Goal: Information Seeking & Learning: Learn about a topic

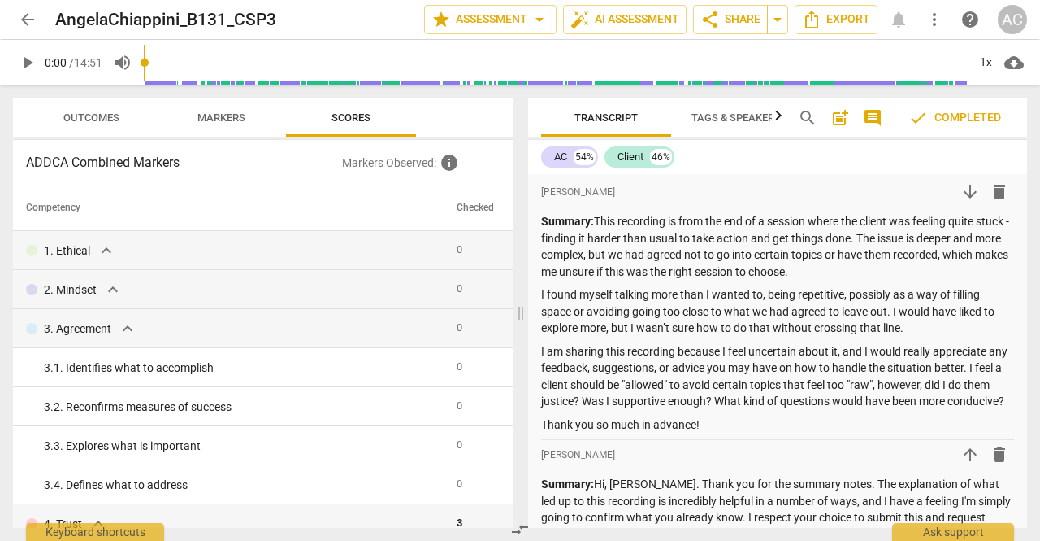
scroll to position [3340, 0]
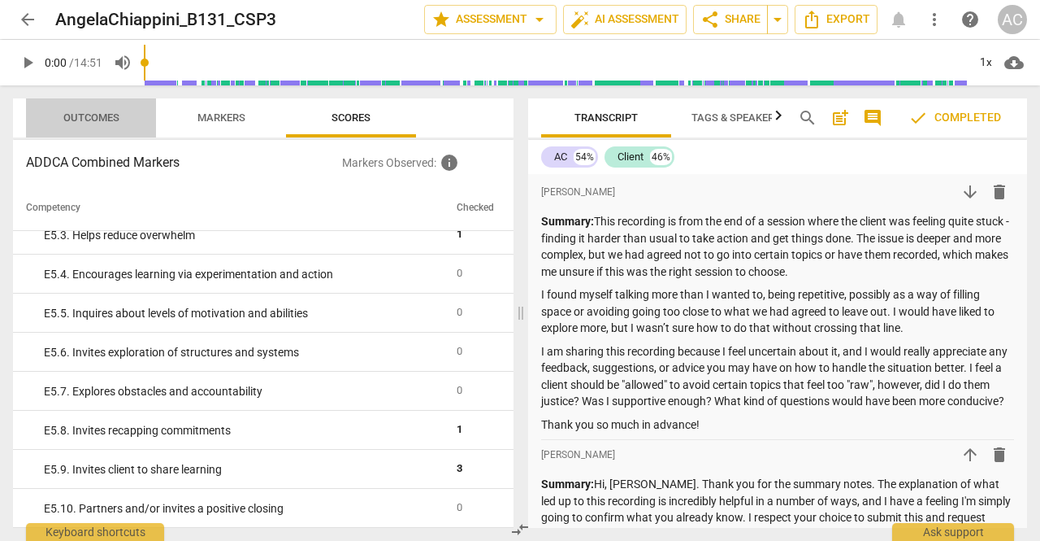
click at [91, 116] on span "Outcomes" at bounding box center [91, 117] width 56 height 12
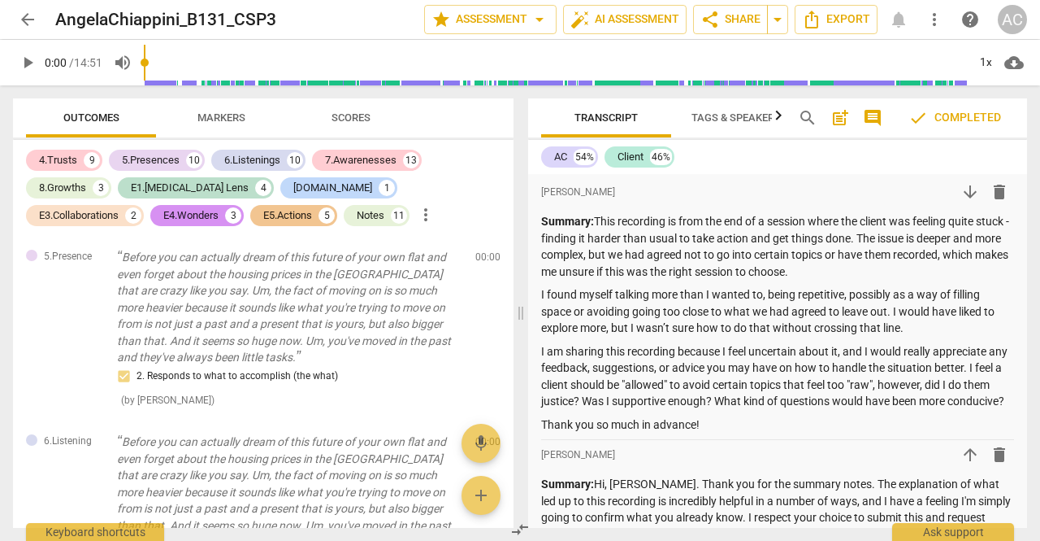
click at [449, 123] on div "Outcomes Markers Scores" at bounding box center [263, 117] width 475 height 39
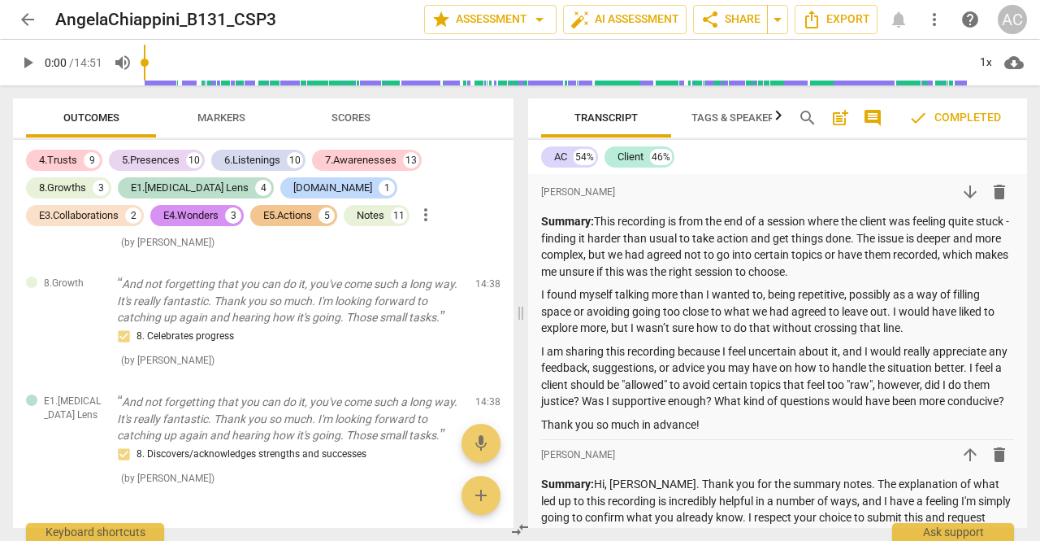
scroll to position [9976, 0]
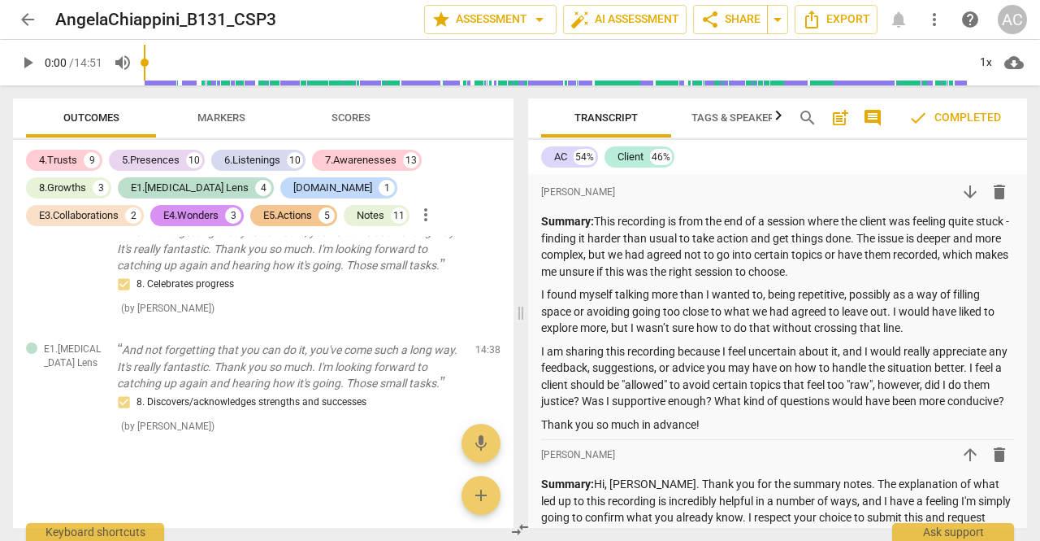
click at [30, 19] on span "arrow_back" at bounding box center [28, 20] width 20 height 20
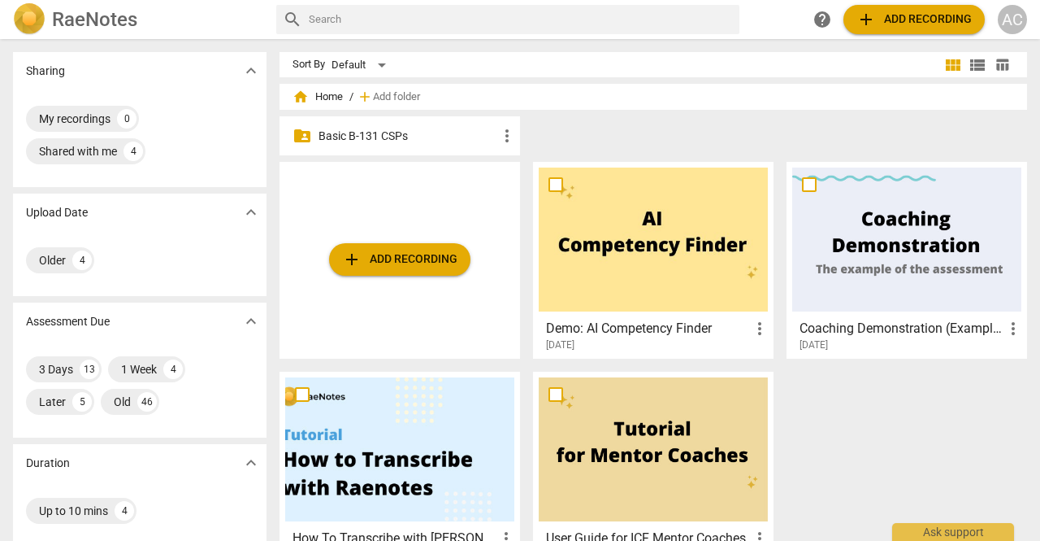
click at [406, 129] on p "Basic B-131 CSPs" at bounding box center [408, 136] width 179 height 17
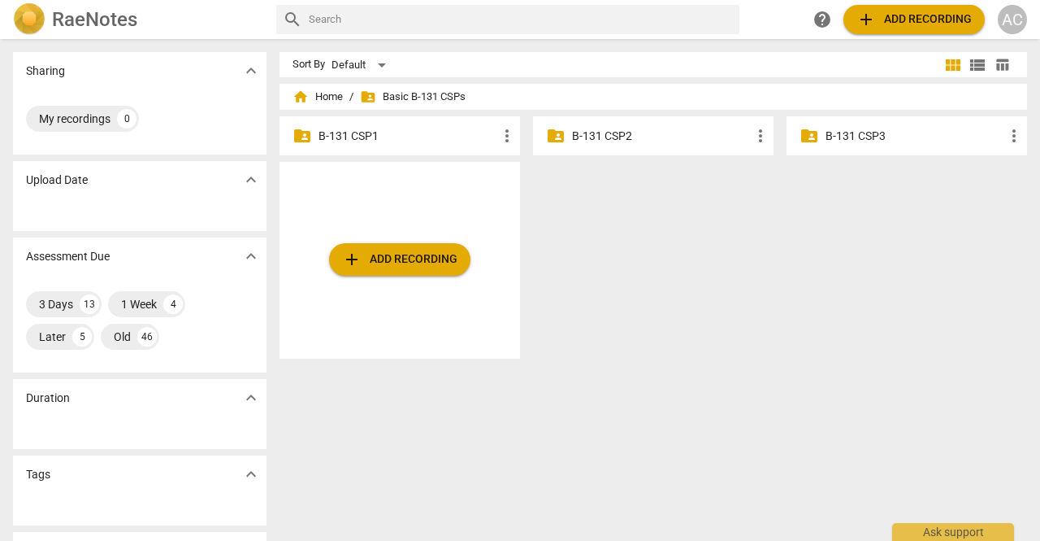
click at [619, 132] on p "B-131 CSP2" at bounding box center [661, 136] width 179 height 17
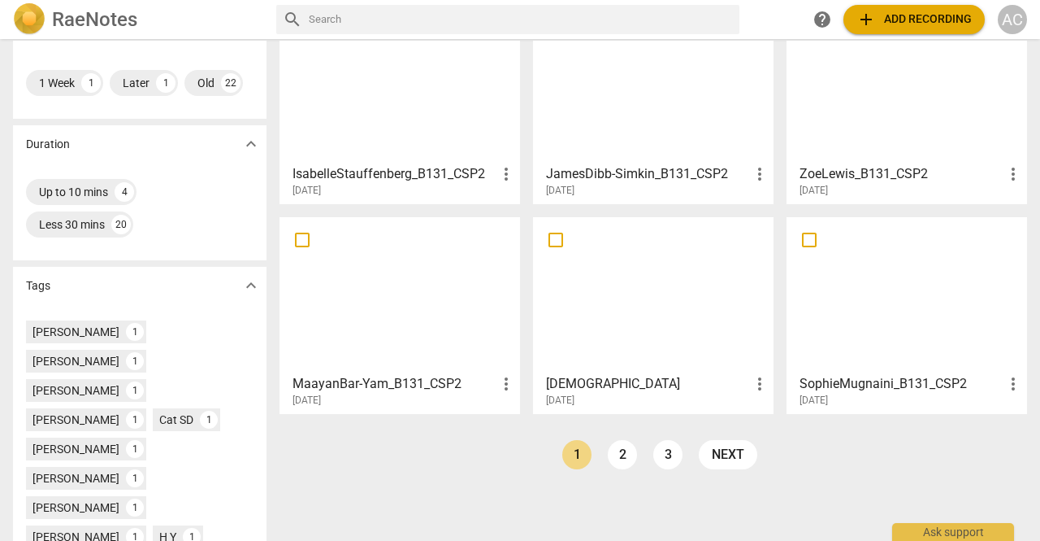
scroll to position [319, 0]
click at [620, 461] on link "2" at bounding box center [622, 454] width 29 height 29
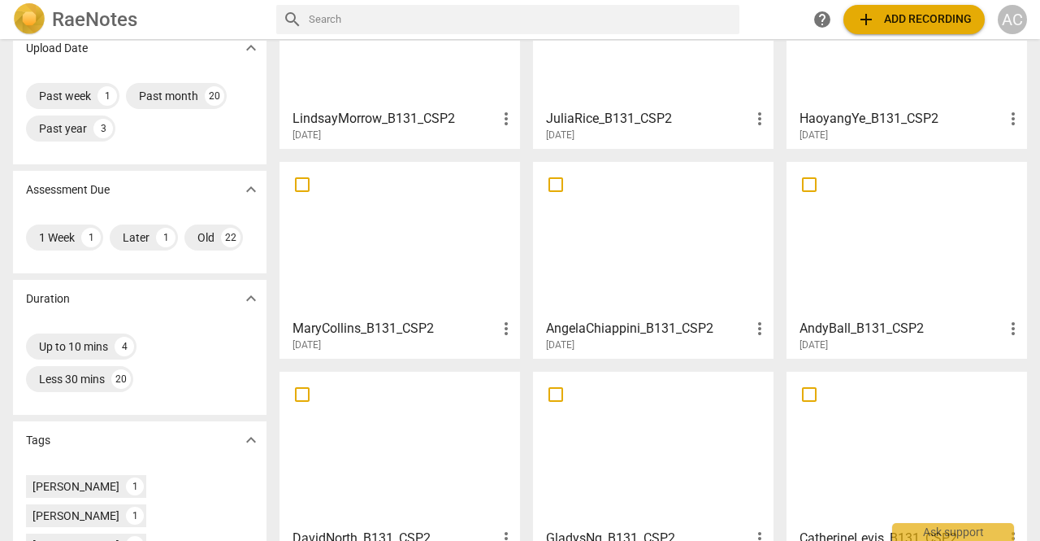
scroll to position [166, 0]
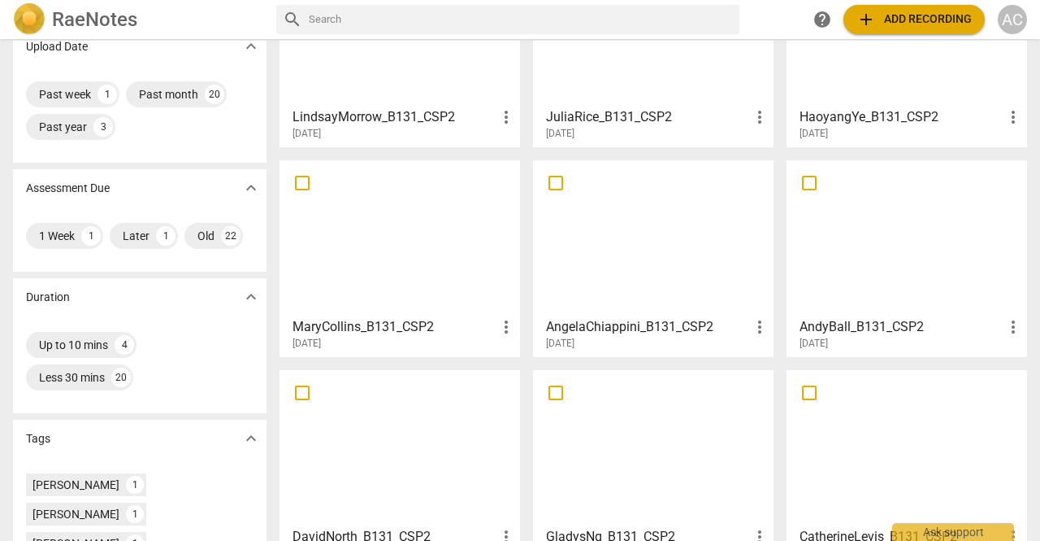
click at [693, 271] on div at bounding box center [653, 238] width 229 height 144
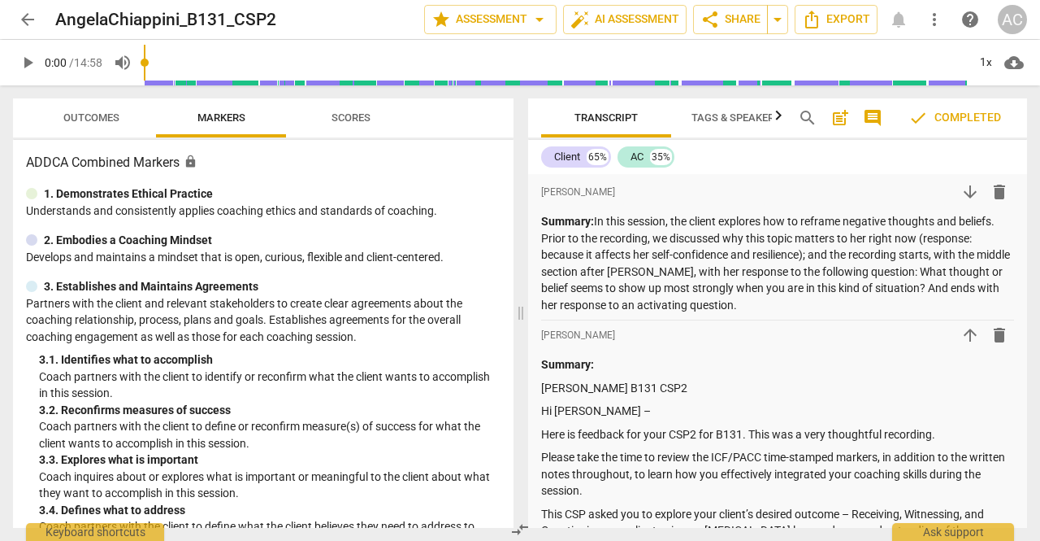
click at [102, 113] on span "Outcomes" at bounding box center [91, 117] width 56 height 12
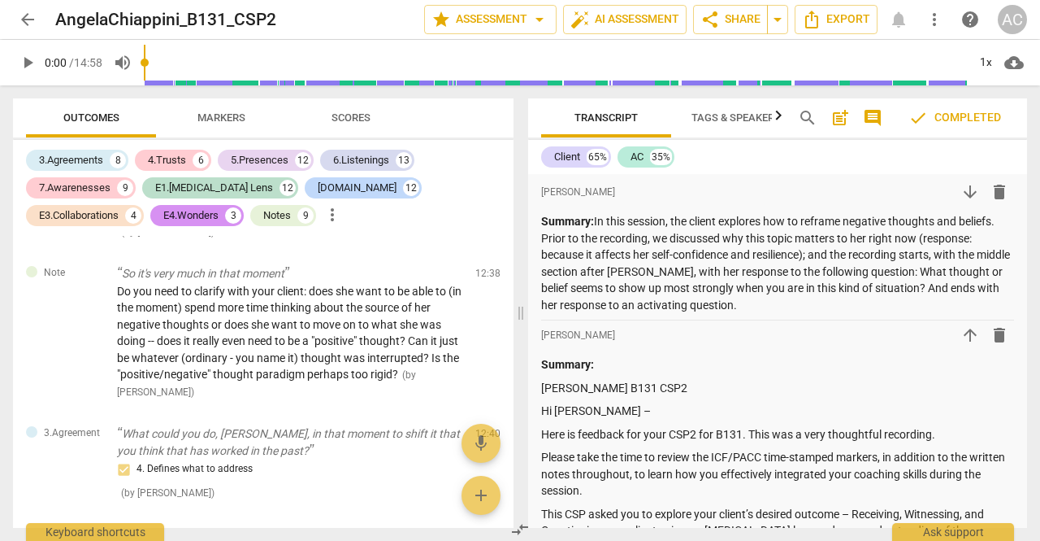
scroll to position [9471, 0]
click at [29, 12] on span "arrow_back" at bounding box center [28, 20] width 20 height 20
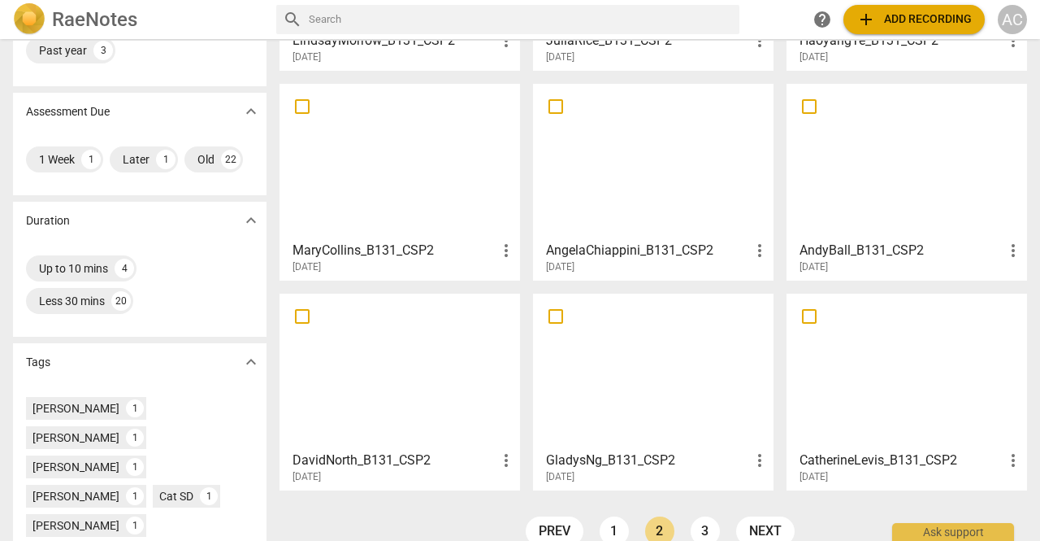
scroll to position [268, 0]
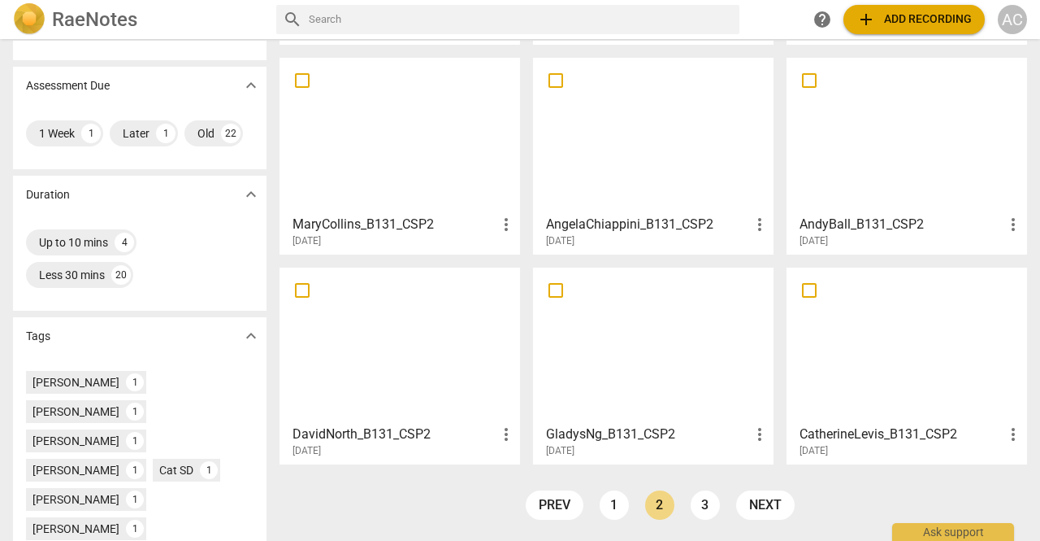
click at [663, 188] on div at bounding box center [653, 135] width 229 height 144
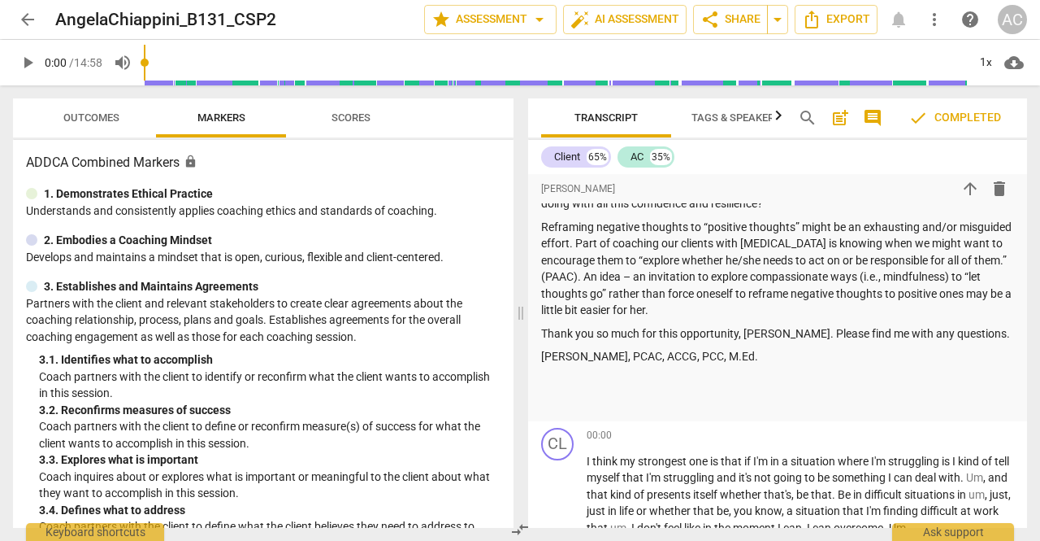
scroll to position [871, 0]
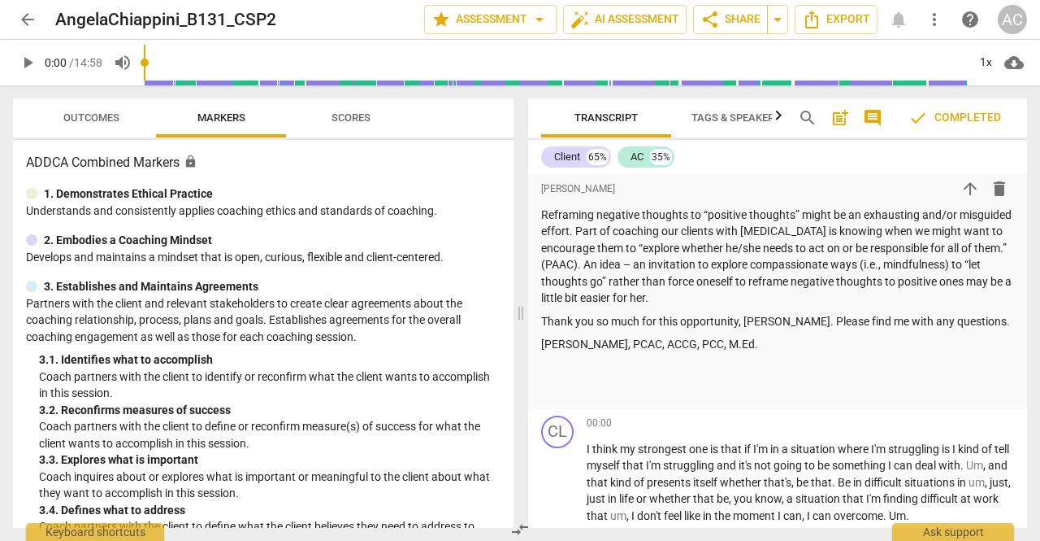
click at [25, 20] on span "arrow_back" at bounding box center [28, 20] width 20 height 20
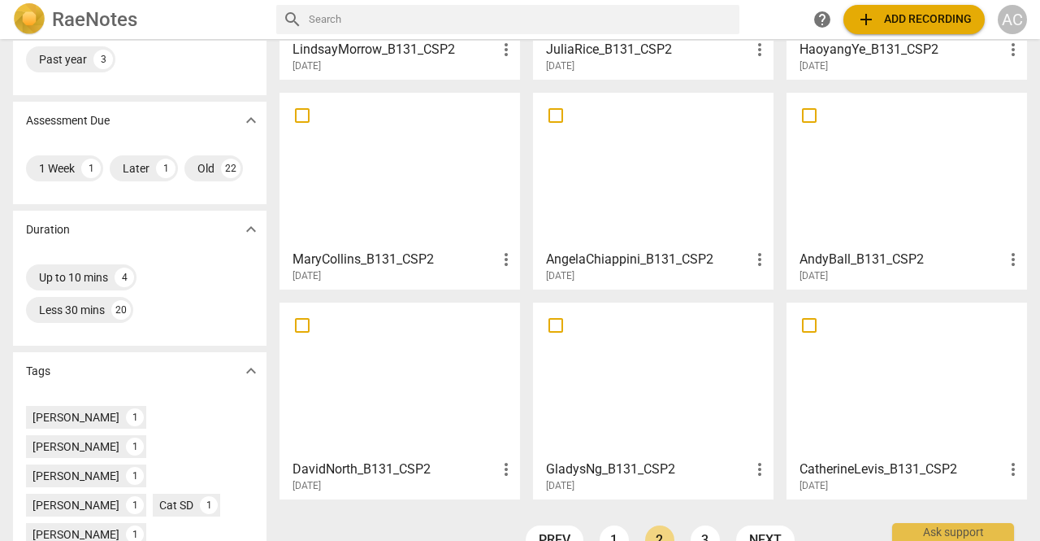
scroll to position [236, 0]
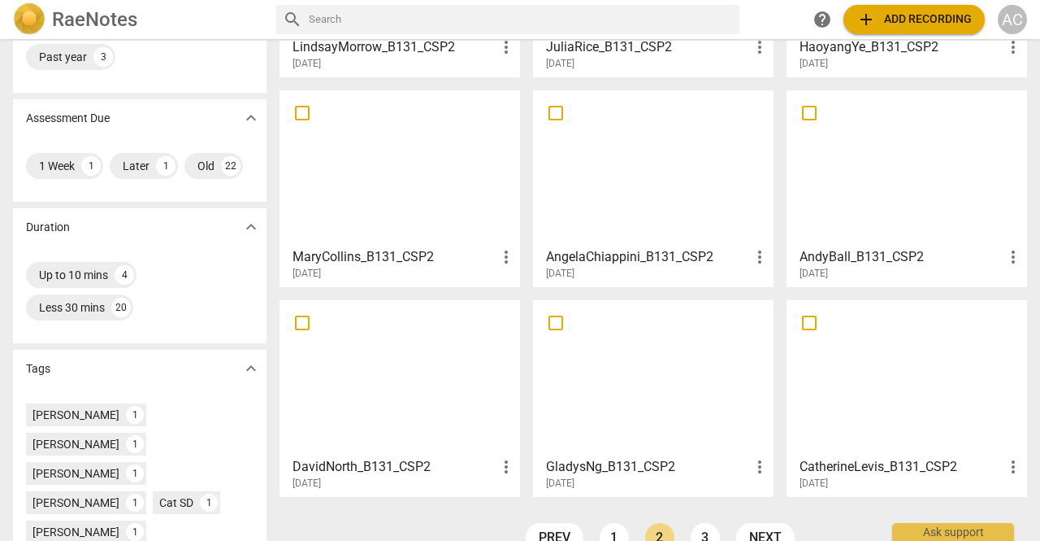
click at [892, 172] on div at bounding box center [907, 168] width 229 height 144
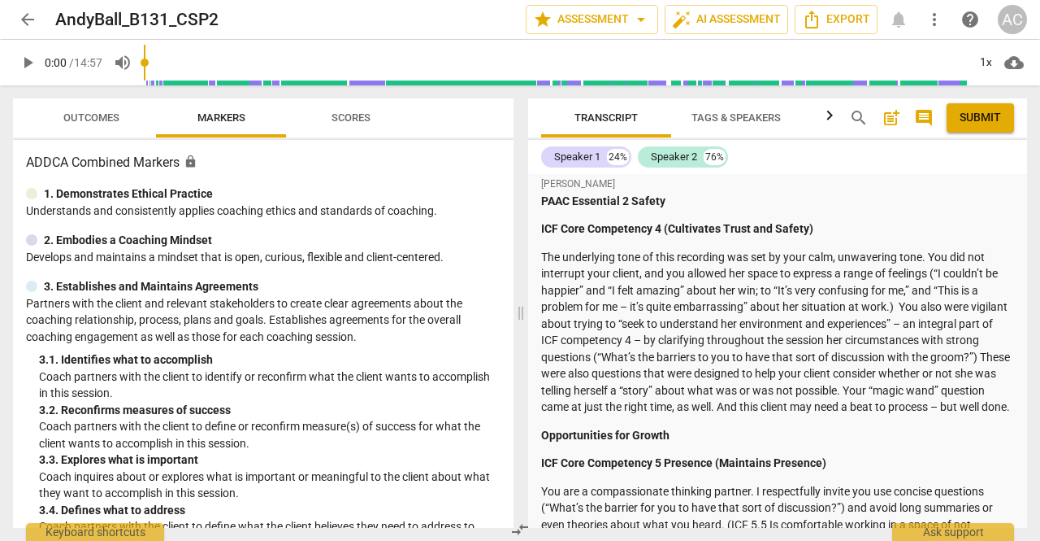
scroll to position [422, 0]
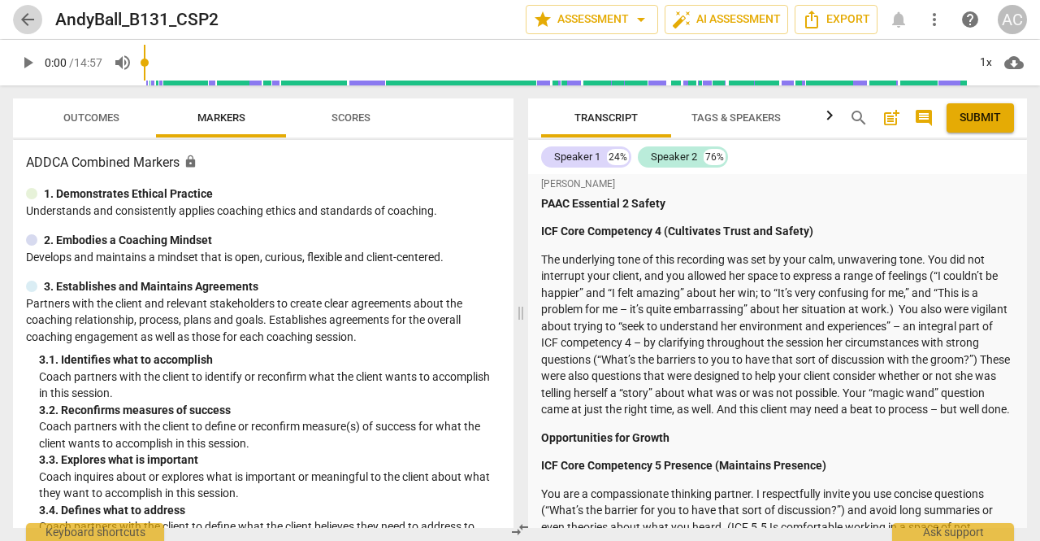
click at [33, 20] on span "arrow_back" at bounding box center [28, 20] width 20 height 20
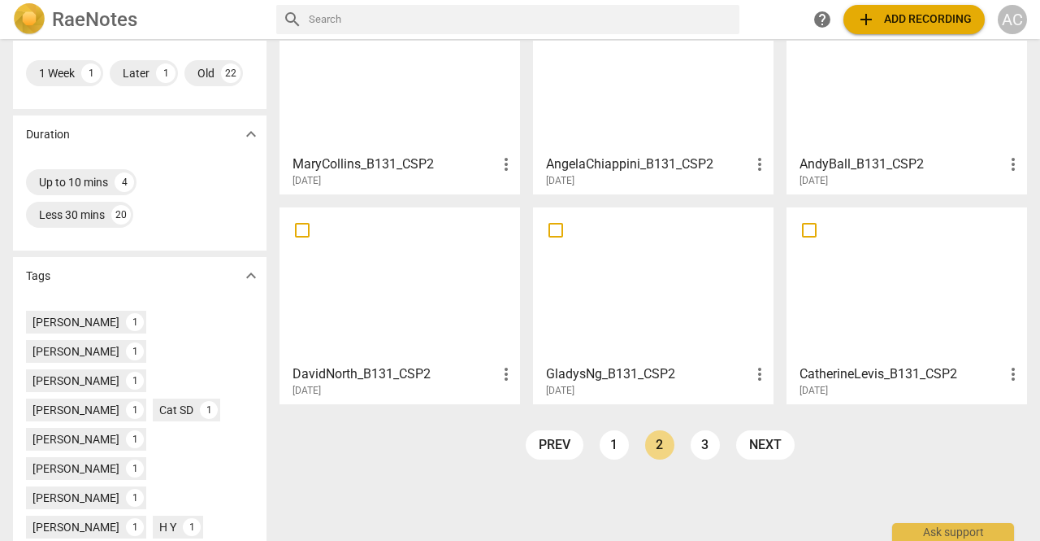
scroll to position [329, 0]
click at [704, 453] on link "3" at bounding box center [705, 443] width 29 height 29
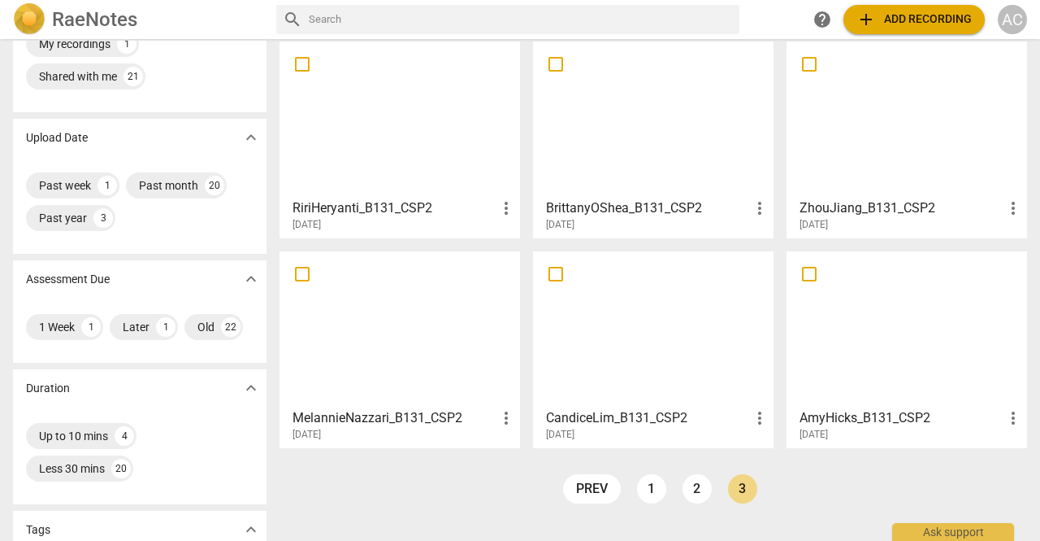
scroll to position [80, 0]
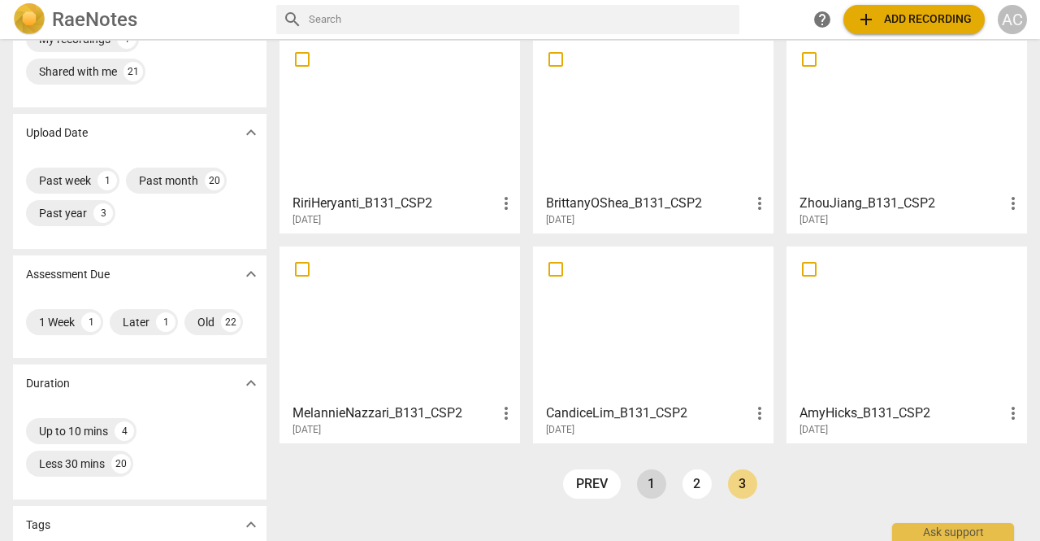
click at [651, 486] on link "1" at bounding box center [651, 483] width 29 height 29
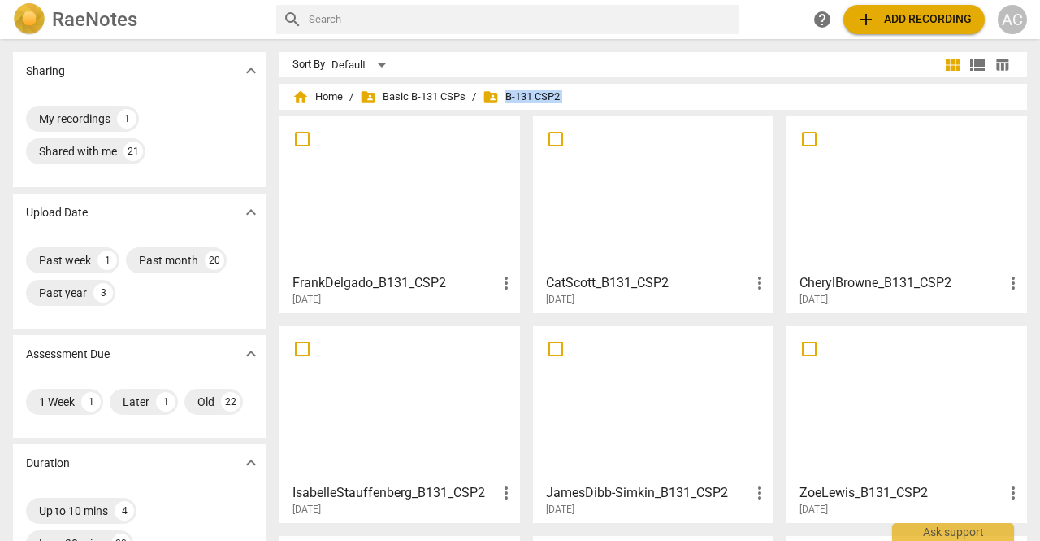
drag, startPoint x: 1034, startPoint y: 77, endPoint x: 1040, endPoint y: 159, distance: 81.5
click at [1040, 159] on div "Sharing expand_more My recordings 1 Shared with me 21 Upload Date expand_more P…" at bounding box center [520, 291] width 1040 height 500
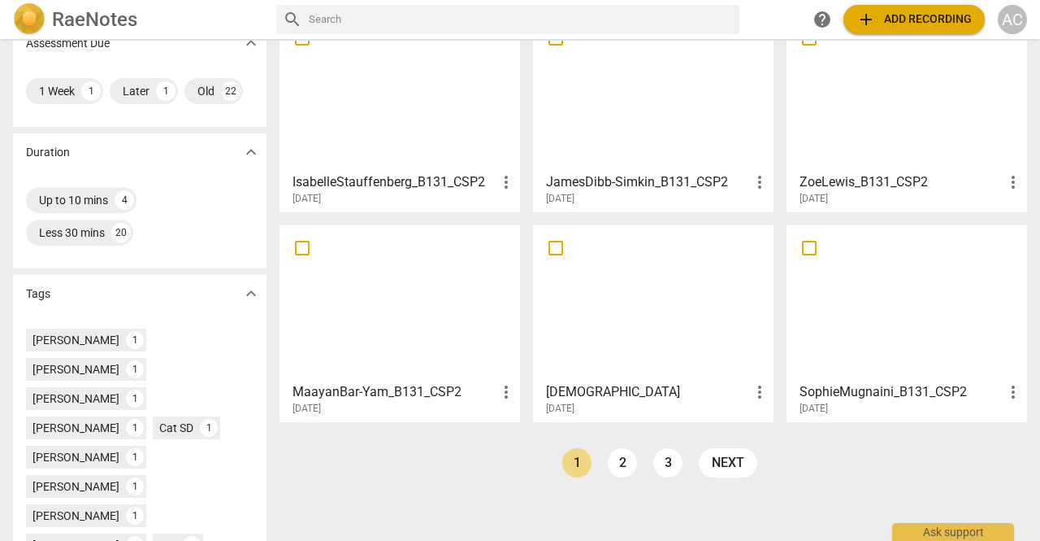
scroll to position [311, 0]
click at [669, 302] on div at bounding box center [653, 302] width 229 height 144
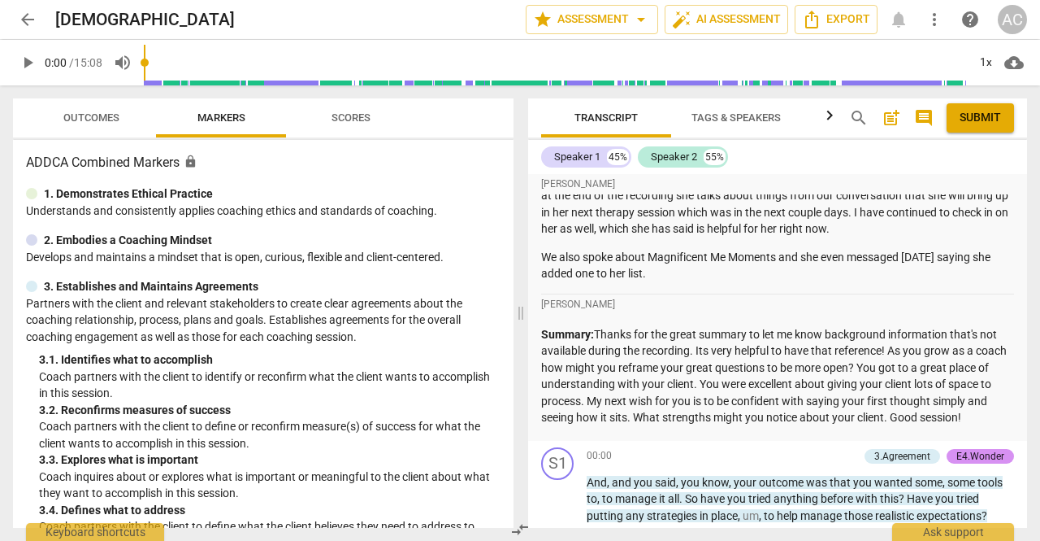
scroll to position [208, 0]
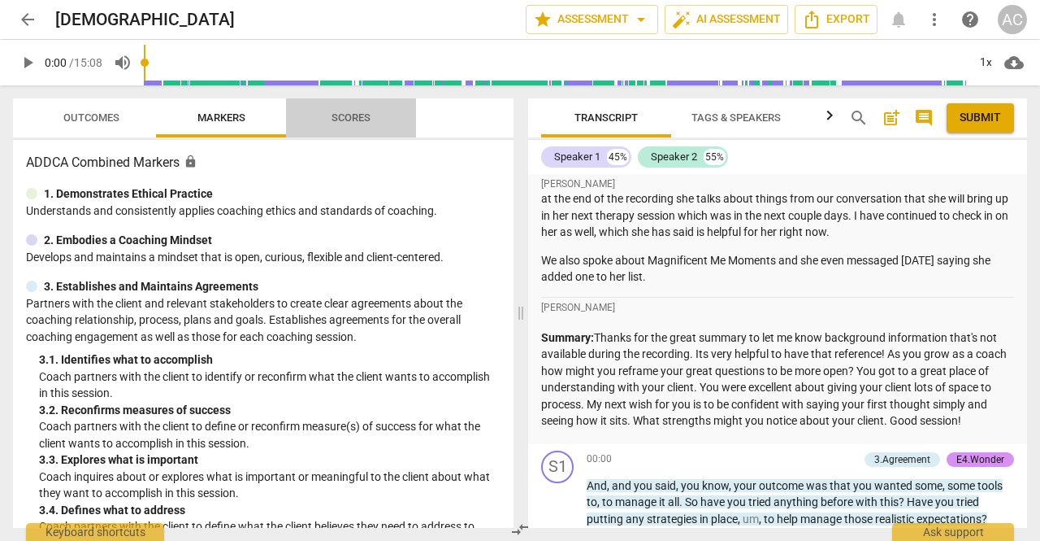
click at [352, 116] on span "Scores" at bounding box center [351, 117] width 39 height 12
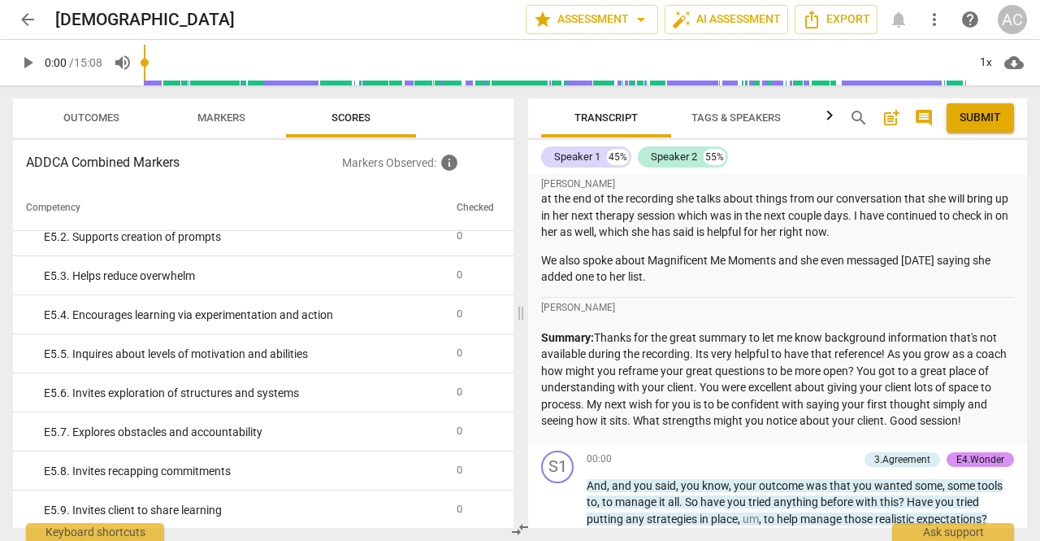
scroll to position [3340, 0]
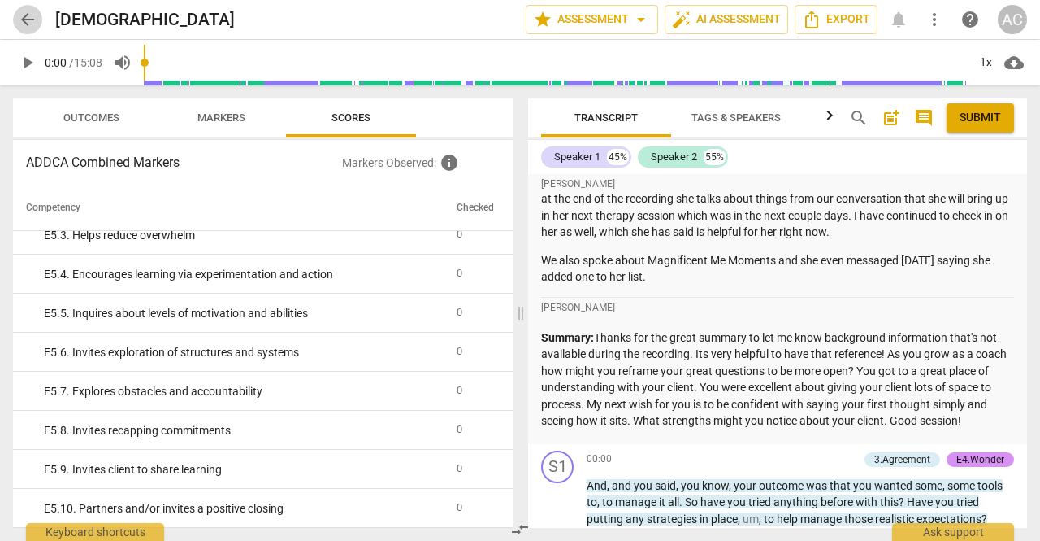
click at [24, 20] on span "arrow_back" at bounding box center [28, 20] width 20 height 20
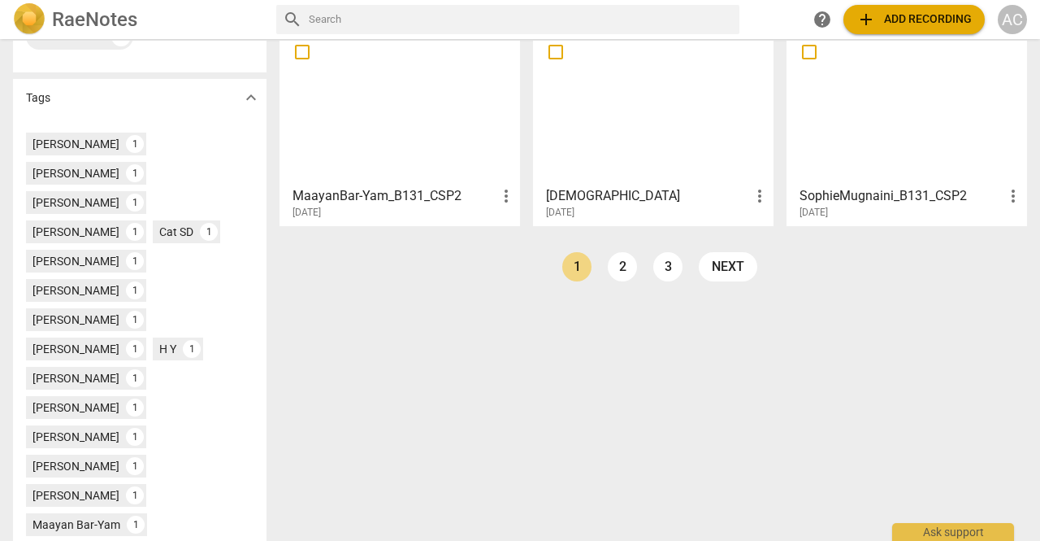
scroll to position [510, 0]
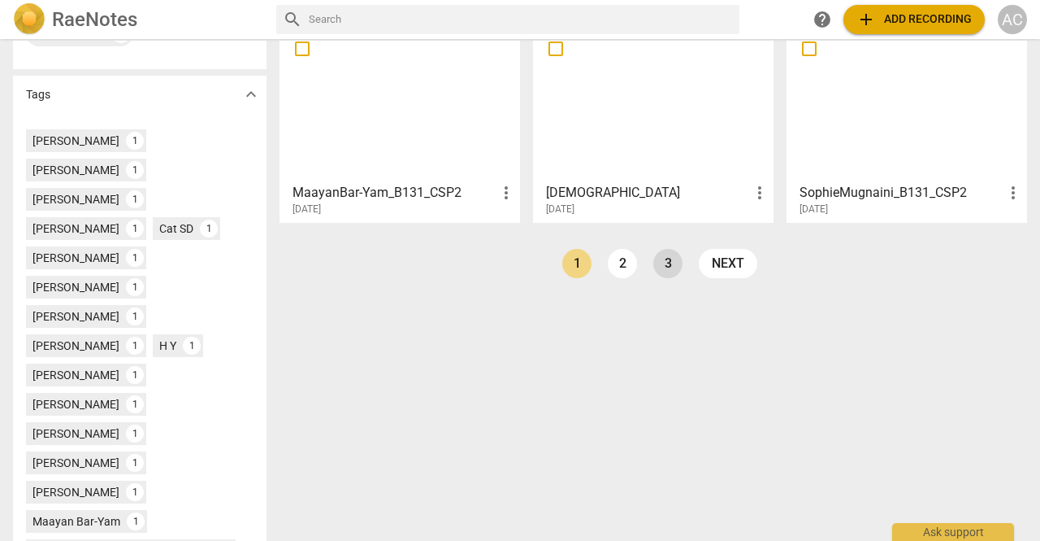
click at [673, 259] on link "3" at bounding box center [668, 263] width 29 height 29
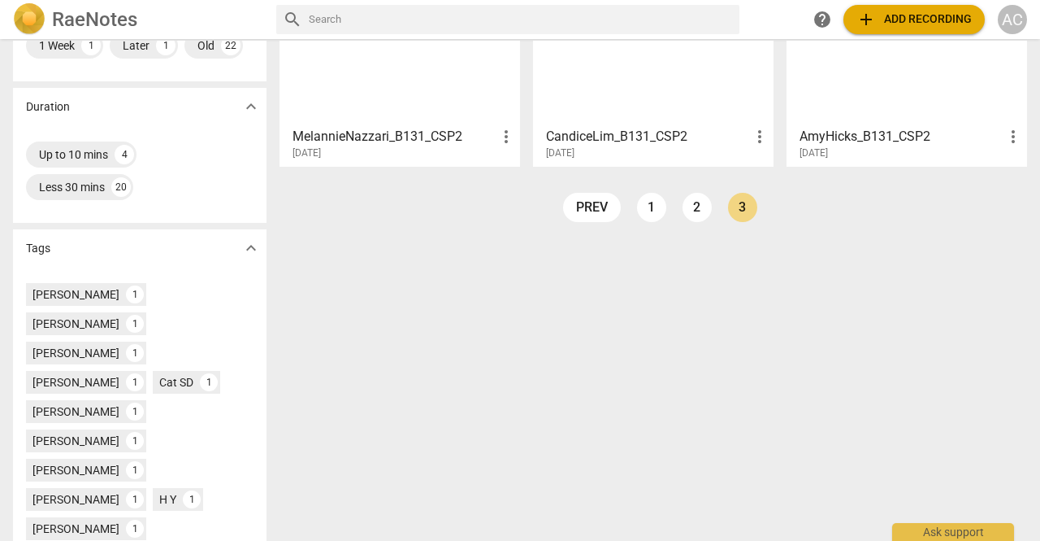
scroll to position [359, 0]
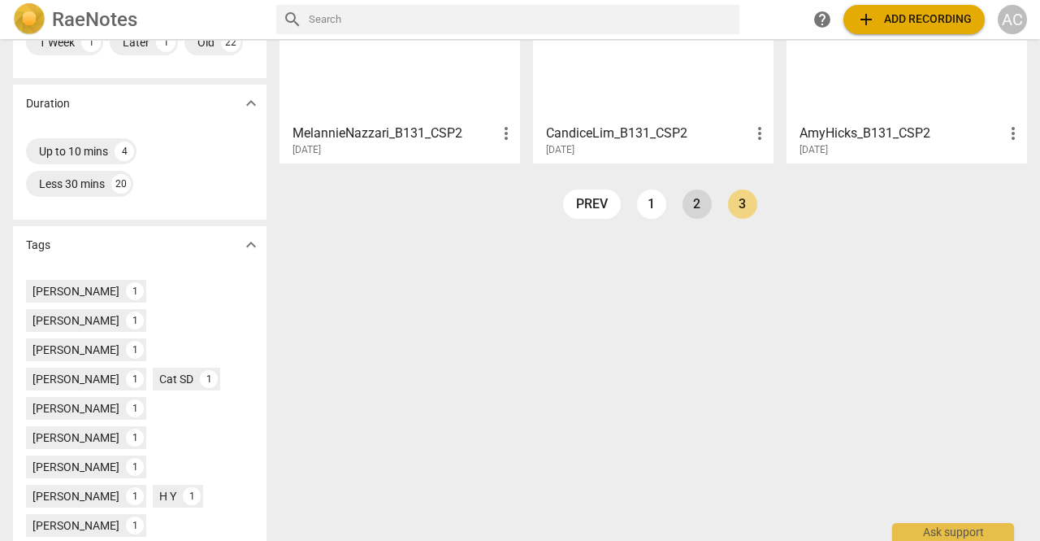
click at [701, 204] on link "2" at bounding box center [697, 203] width 29 height 29
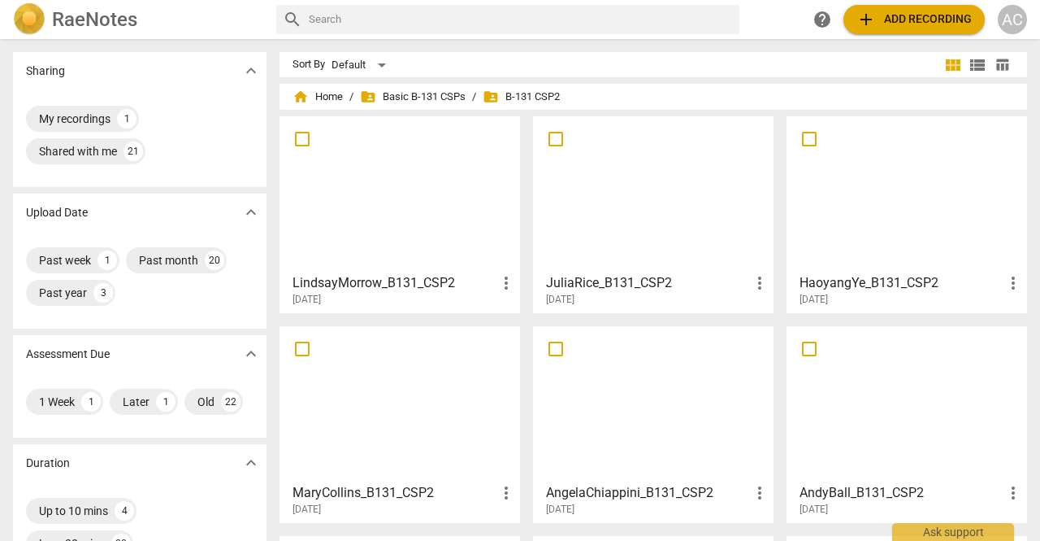
click at [616, 388] on div at bounding box center [653, 404] width 229 height 144
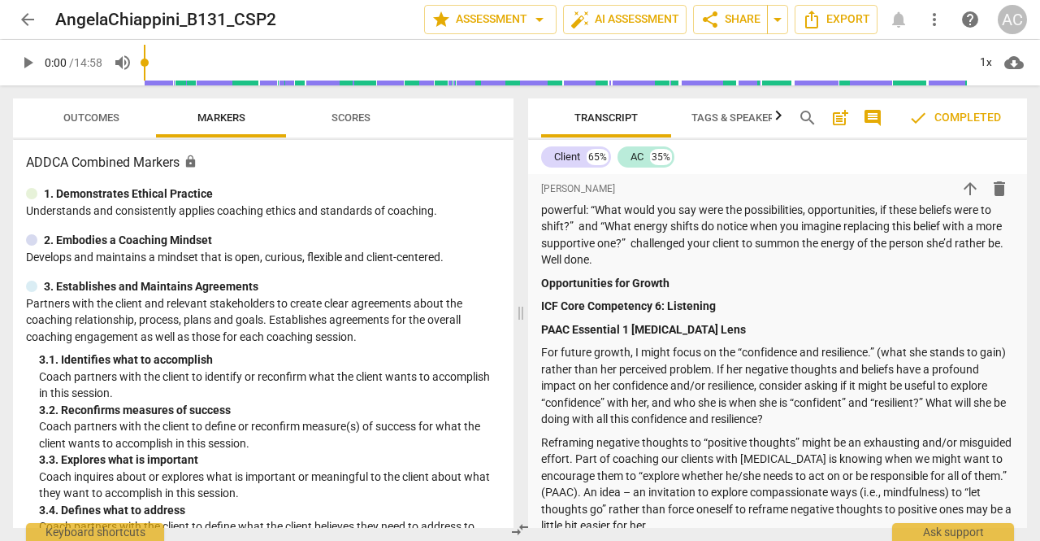
scroll to position [673, 0]
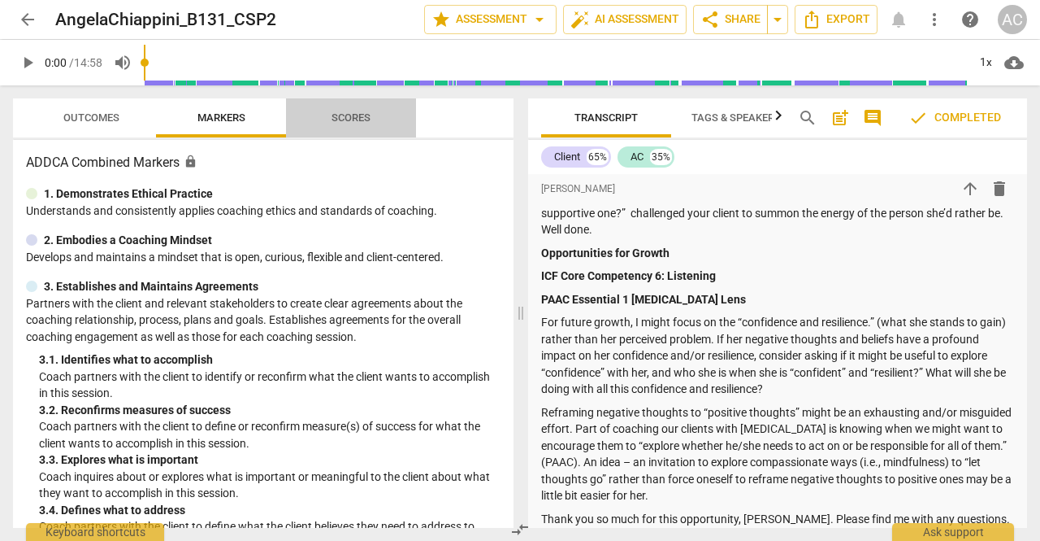
click at [367, 115] on span "Scores" at bounding box center [351, 117] width 39 height 12
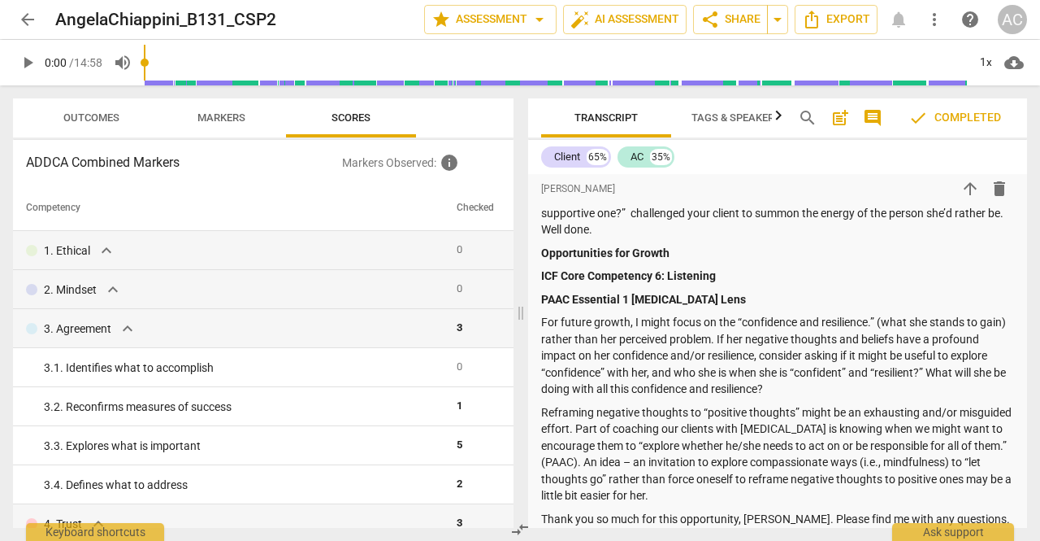
drag, startPoint x: 514, startPoint y: 199, endPoint x: 510, endPoint y: 233, distance: 34.3
click at [510, 233] on div "Outcomes Markers Scores ADDCA Combined Markers Markers Observed : info Competen…" at bounding box center [260, 312] width 520 height 455
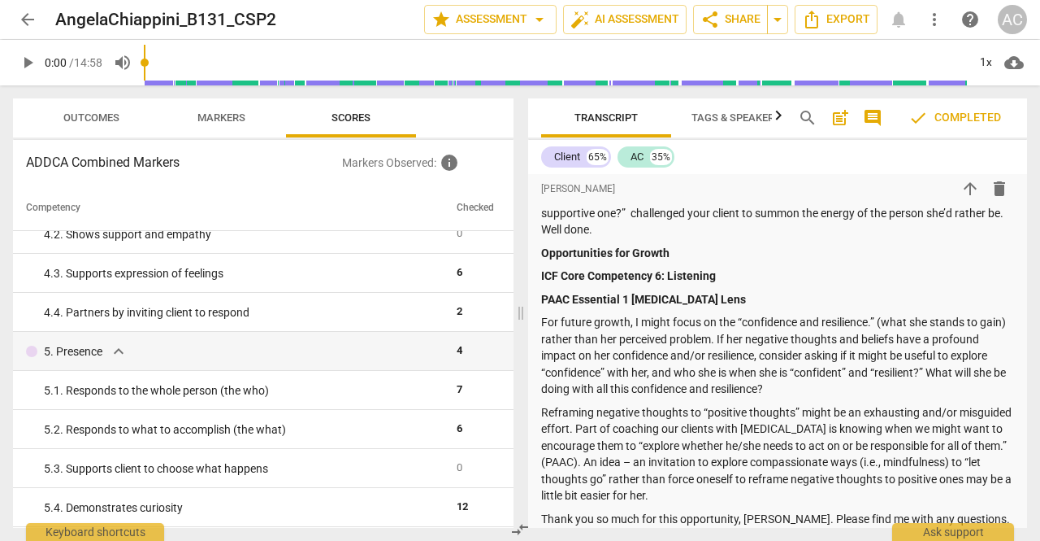
scroll to position [0, 0]
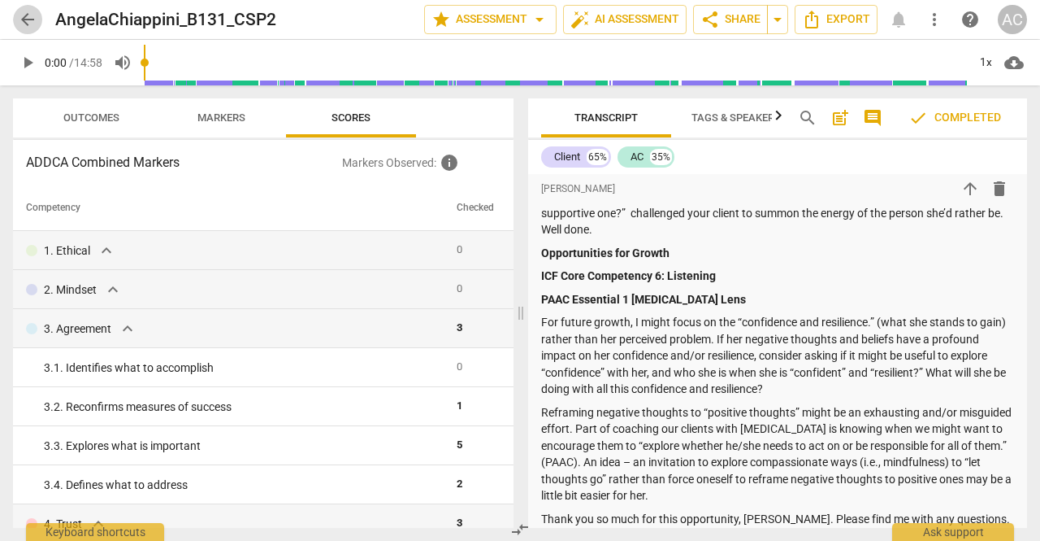
click at [24, 22] on span "arrow_back" at bounding box center [28, 20] width 20 height 20
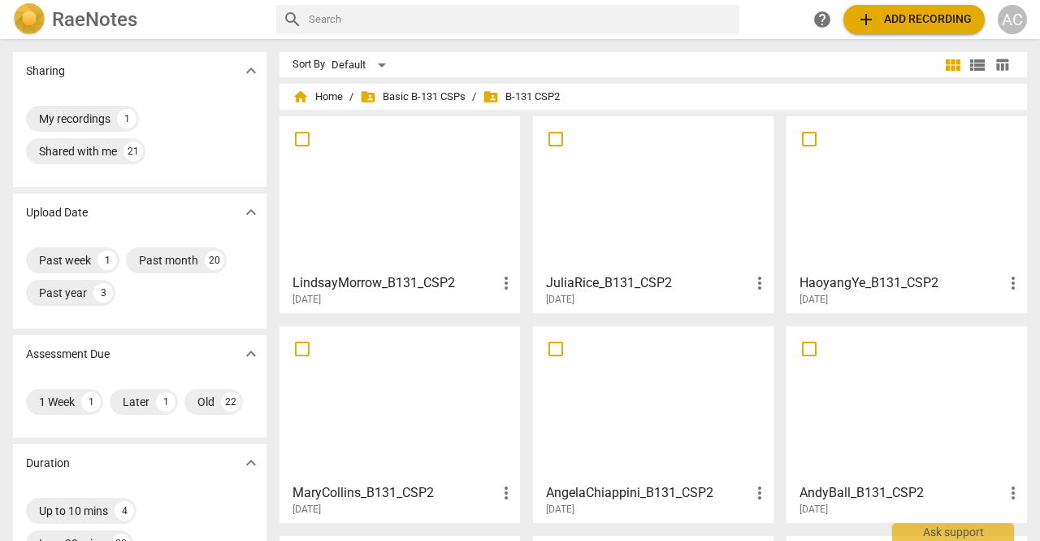
click at [891, 195] on div at bounding box center [907, 194] width 229 height 144
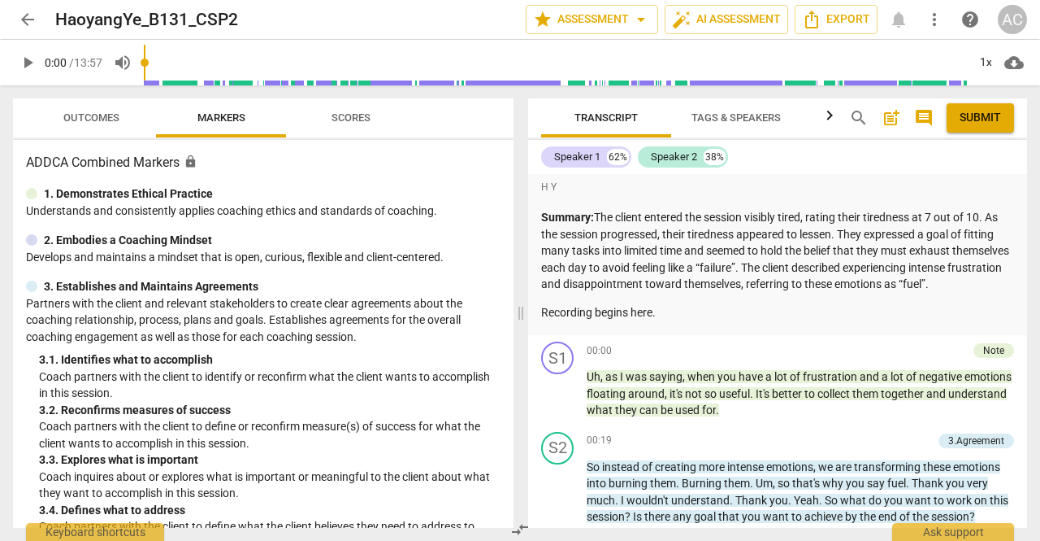
click at [354, 118] on span "Scores" at bounding box center [351, 117] width 39 height 12
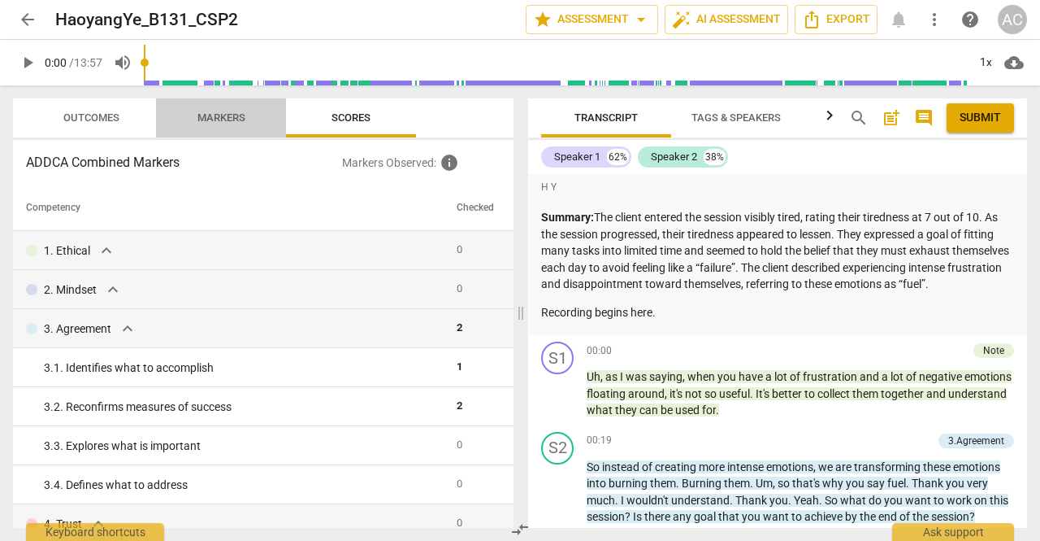
click at [230, 120] on span "Markers" at bounding box center [222, 117] width 48 height 12
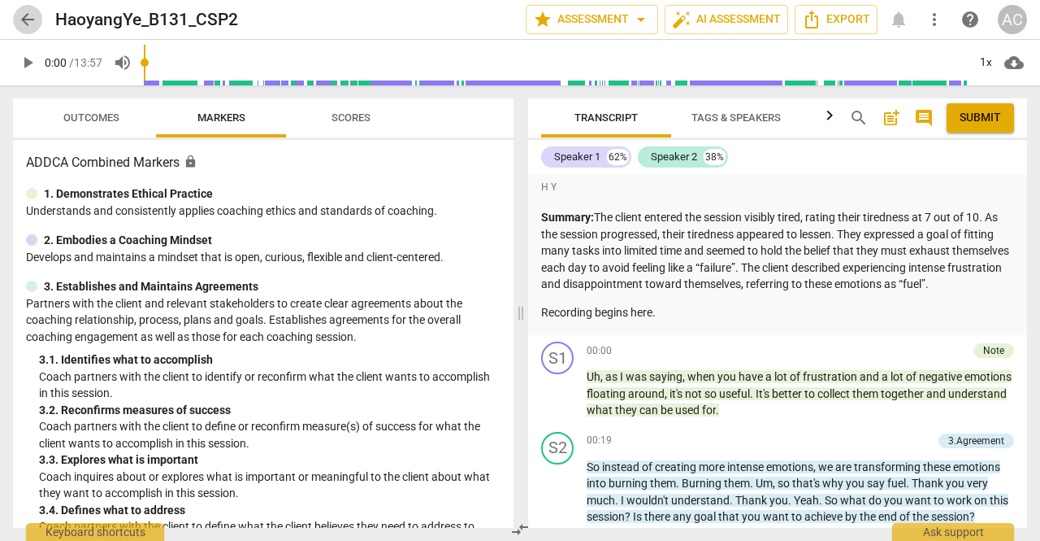
click at [25, 19] on span "arrow_back" at bounding box center [28, 20] width 20 height 20
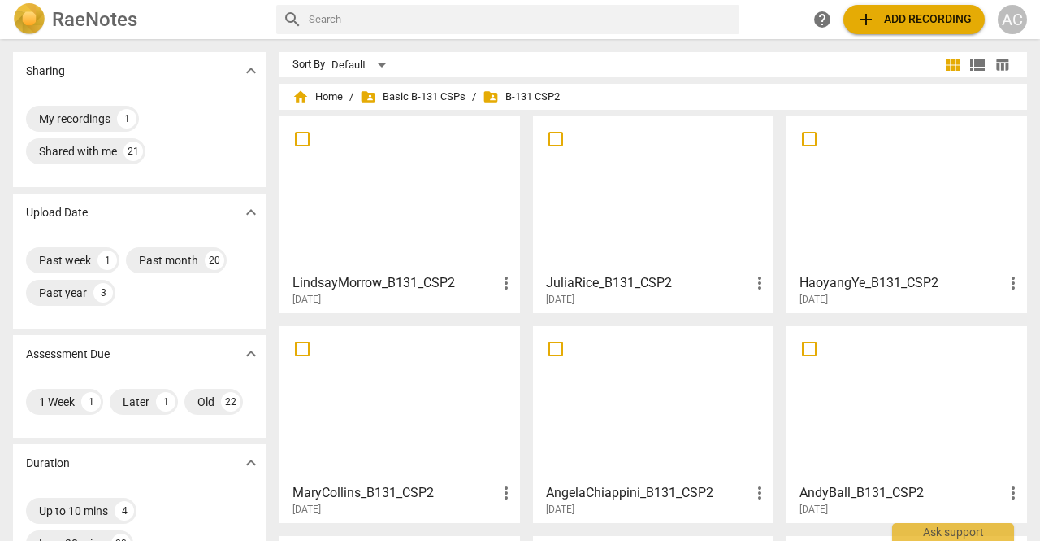
click at [598, 181] on div at bounding box center [653, 194] width 229 height 144
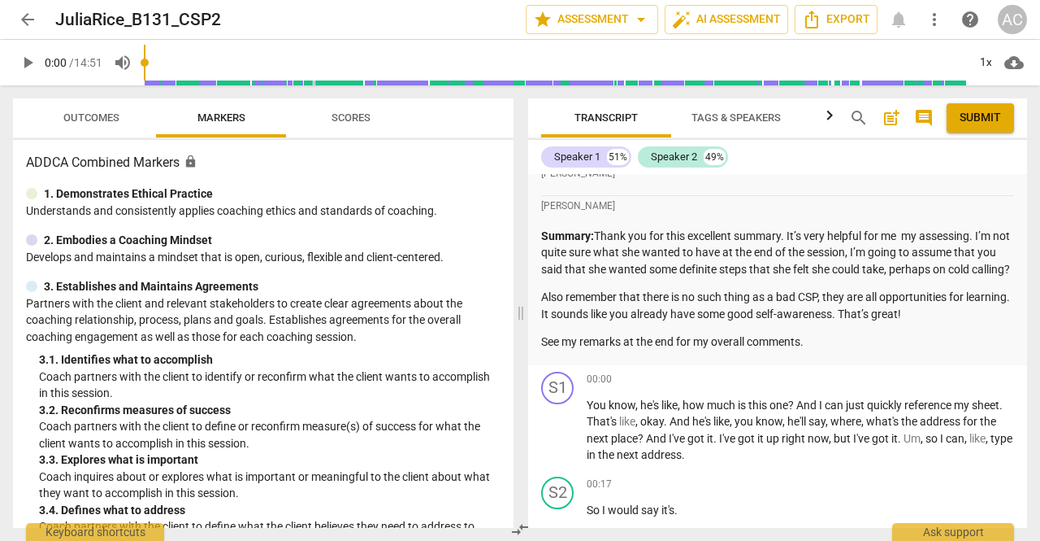
scroll to position [587, 0]
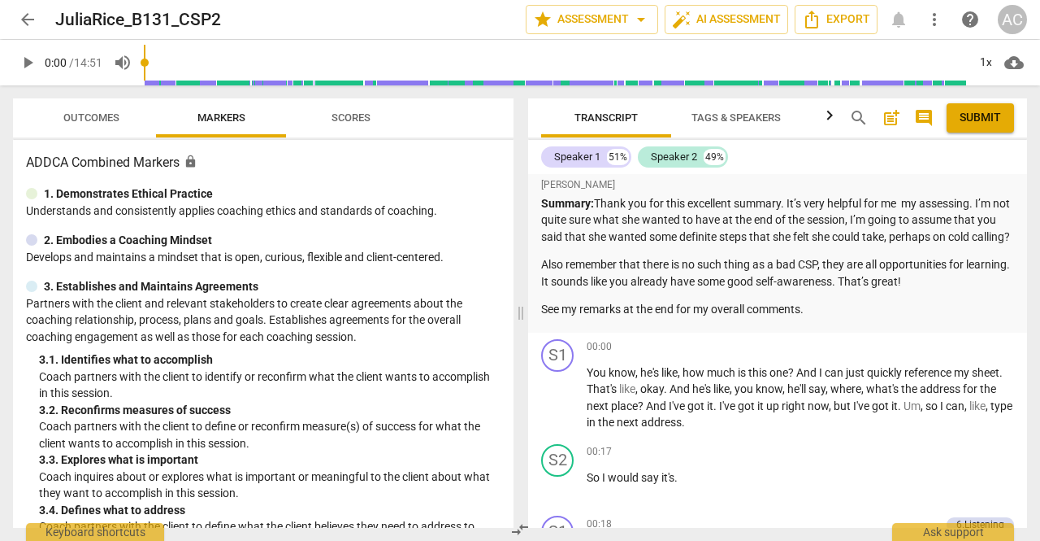
click at [359, 118] on span "Scores" at bounding box center [351, 117] width 39 height 12
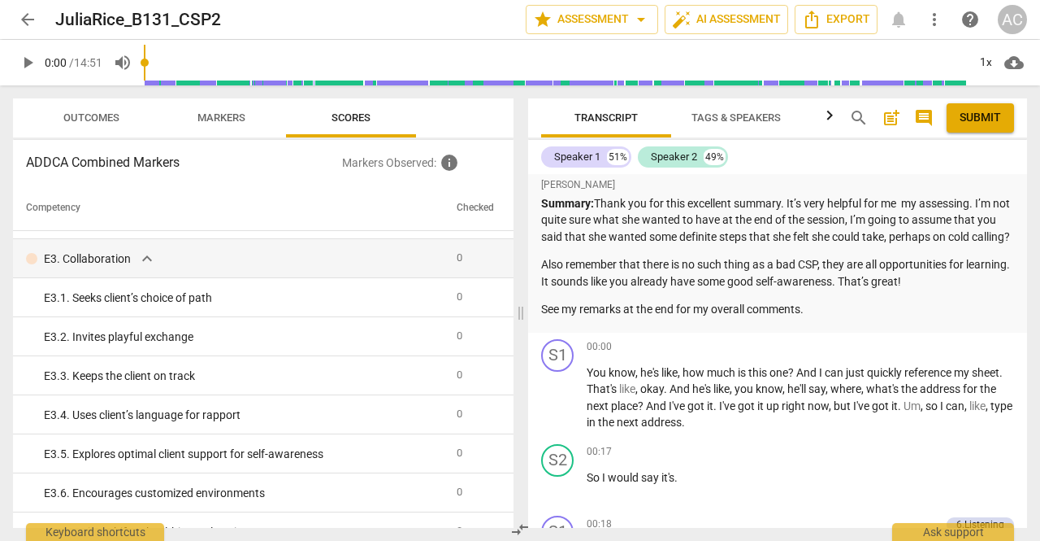
scroll to position [0, 0]
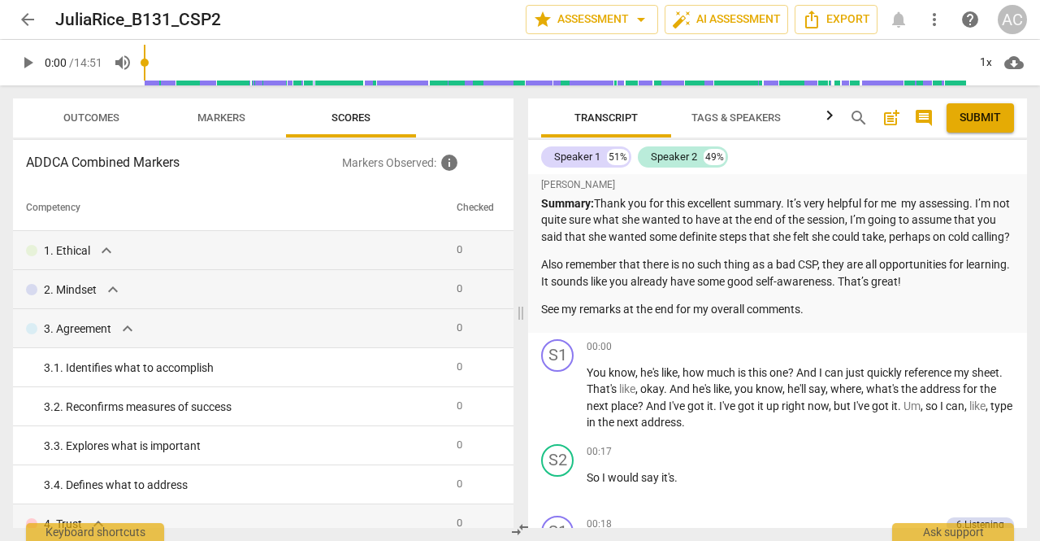
click at [34, 20] on span "arrow_back" at bounding box center [28, 20] width 20 height 20
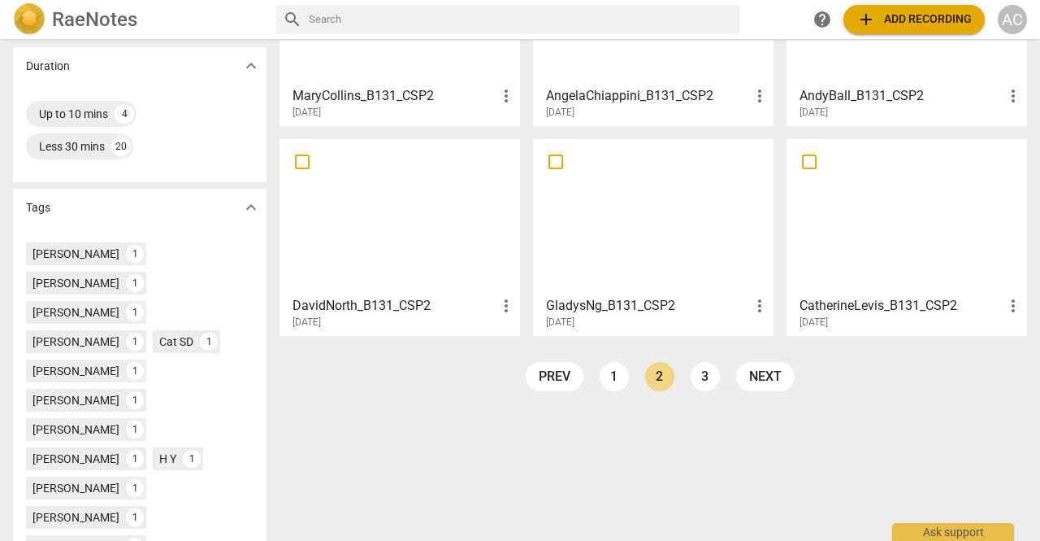
scroll to position [414, 0]
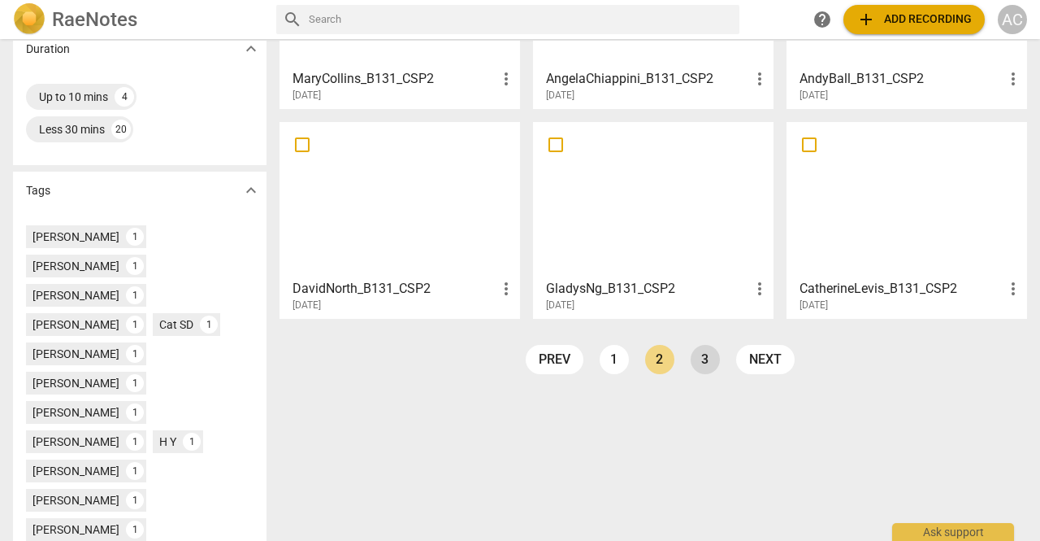
click at [710, 360] on link "3" at bounding box center [705, 359] width 29 height 29
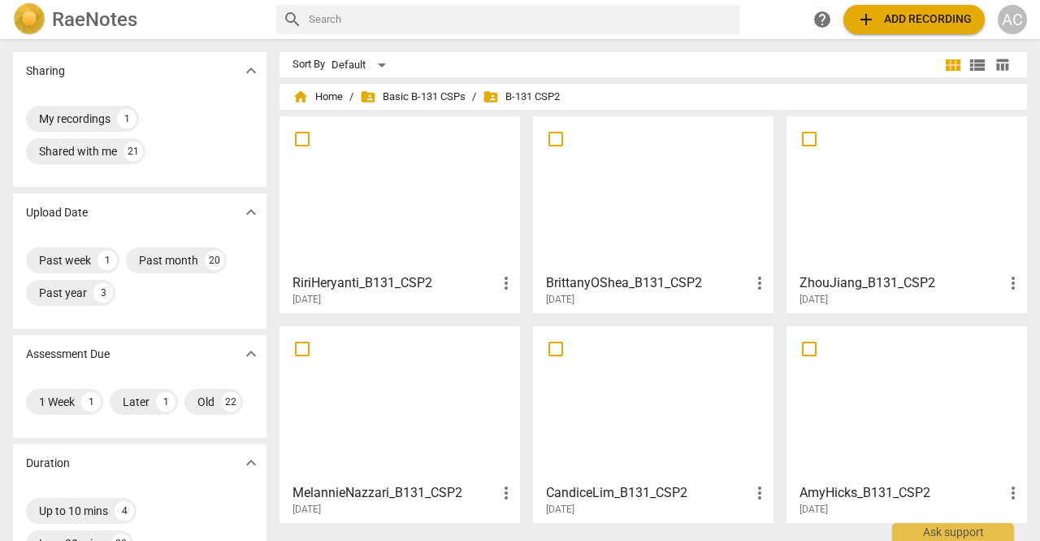
click at [377, 166] on div at bounding box center [399, 194] width 229 height 144
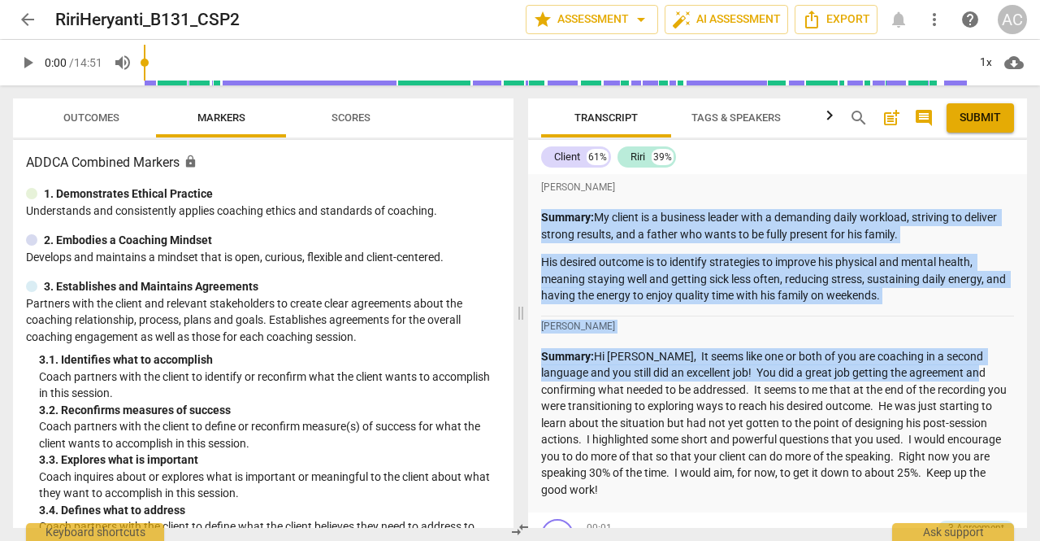
drag, startPoint x: 1029, startPoint y: 191, endPoint x: 946, endPoint y: 377, distance: 203.8
click at [946, 377] on div "Transcript Tags & Speakers Analytics search post_add comment Submit Client 61% …" at bounding box center [781, 312] width 519 height 455
click at [946, 377] on p "Summary: Hi [PERSON_NAME], It seems like one or both of you are coaching in a s…" at bounding box center [777, 423] width 473 height 150
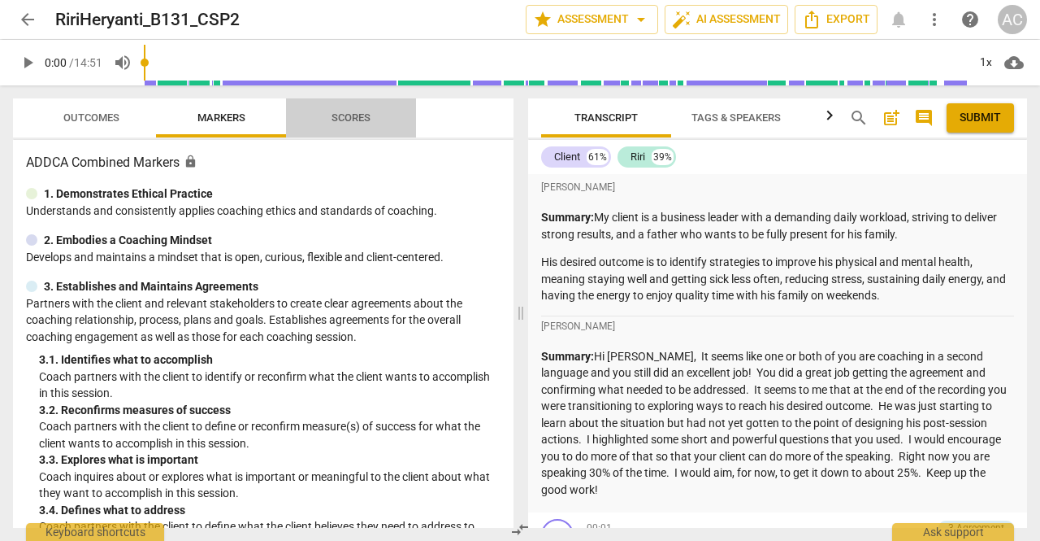
click at [354, 111] on span "Scores" at bounding box center [351, 117] width 39 height 12
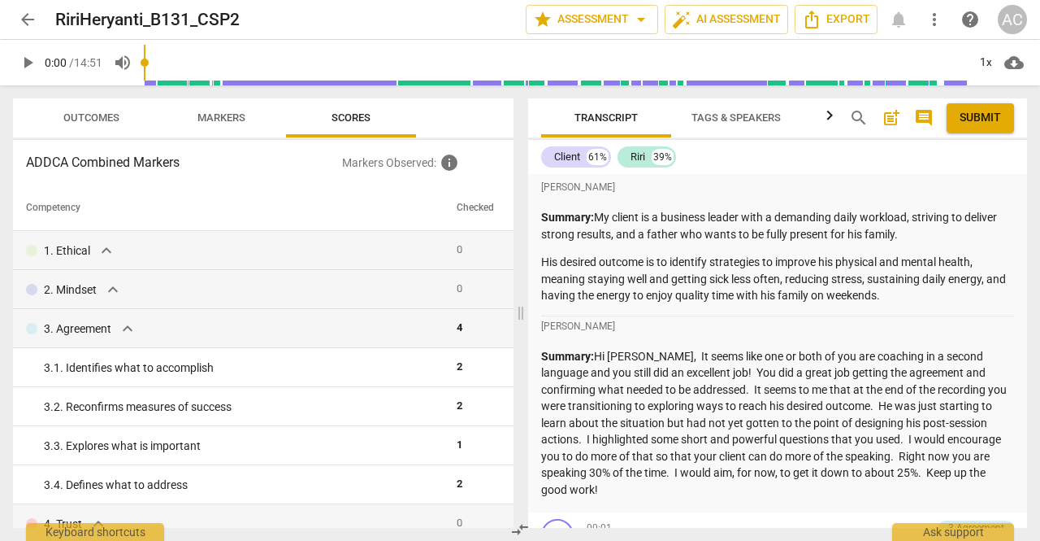
click at [24, 18] on span "arrow_back" at bounding box center [28, 20] width 20 height 20
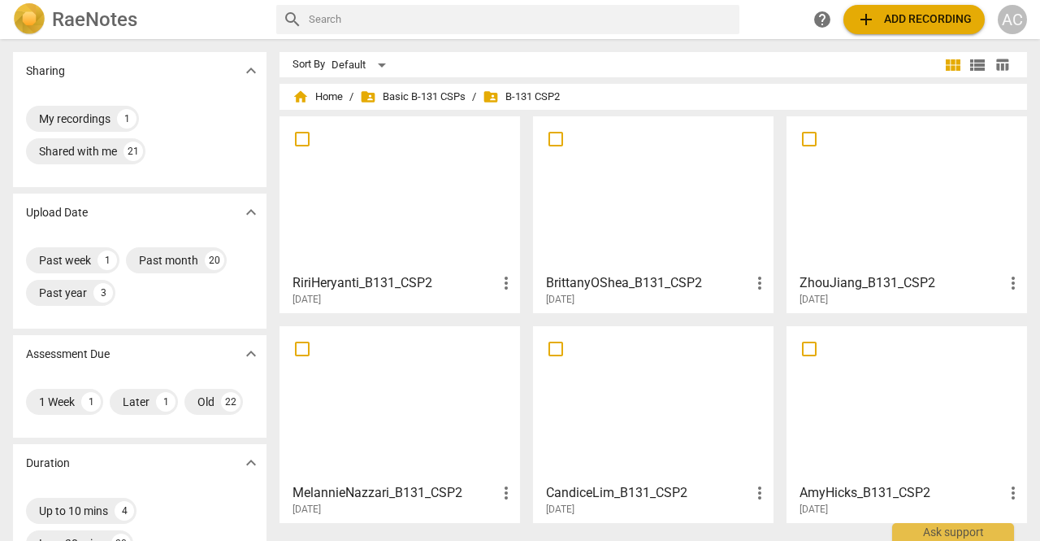
click at [907, 380] on div at bounding box center [907, 404] width 229 height 144
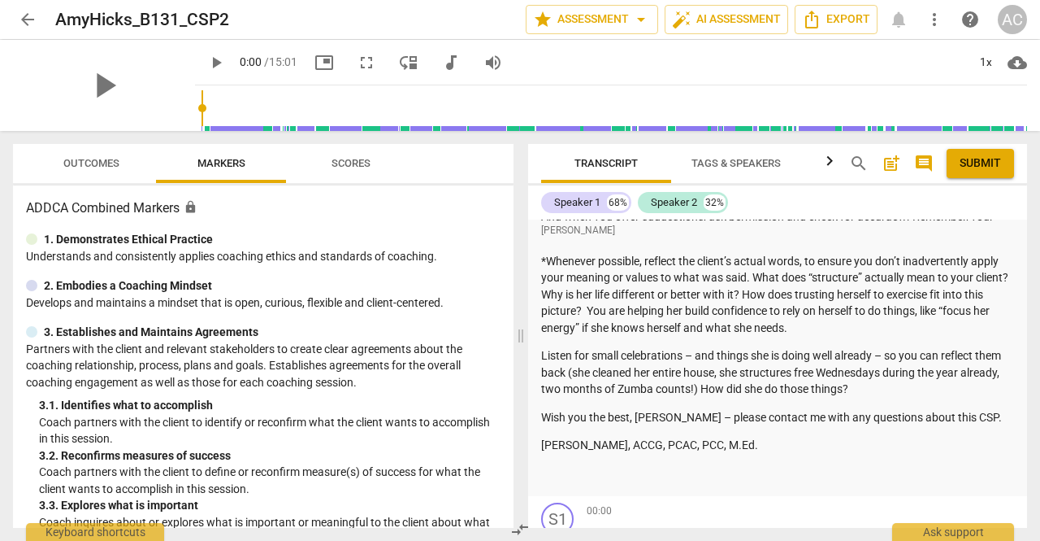
scroll to position [863, 0]
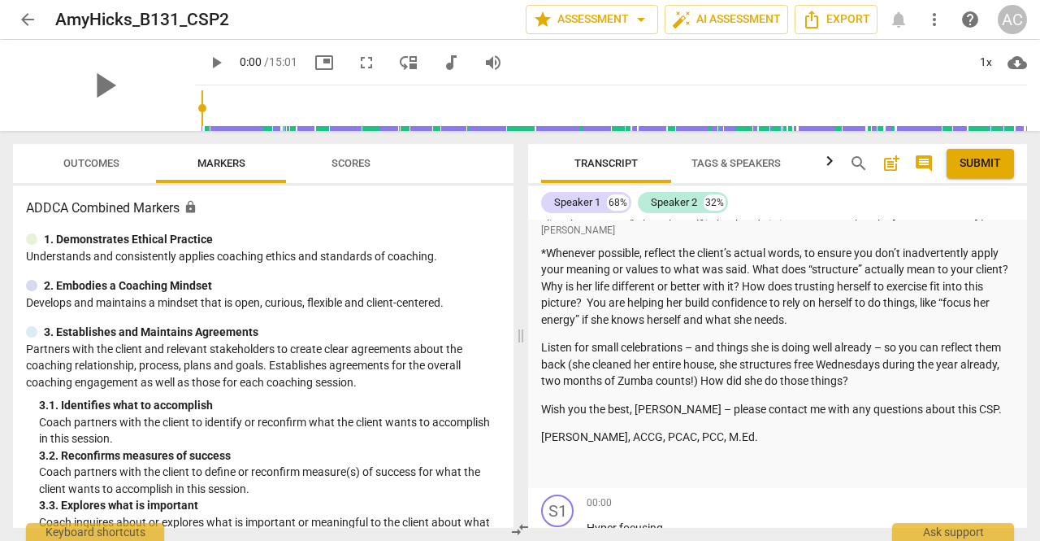
click at [361, 162] on span "Scores" at bounding box center [351, 163] width 39 height 12
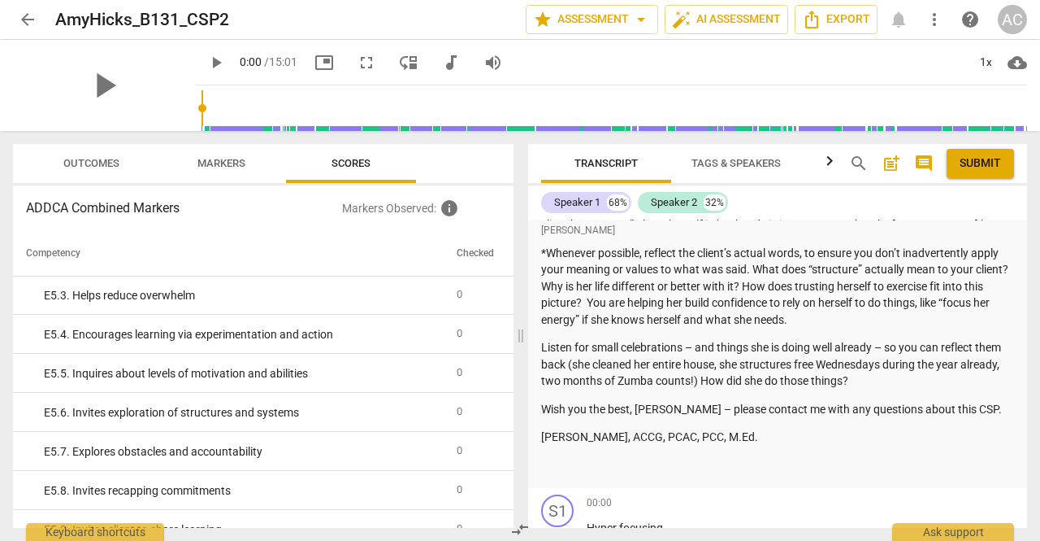
scroll to position [3385, 0]
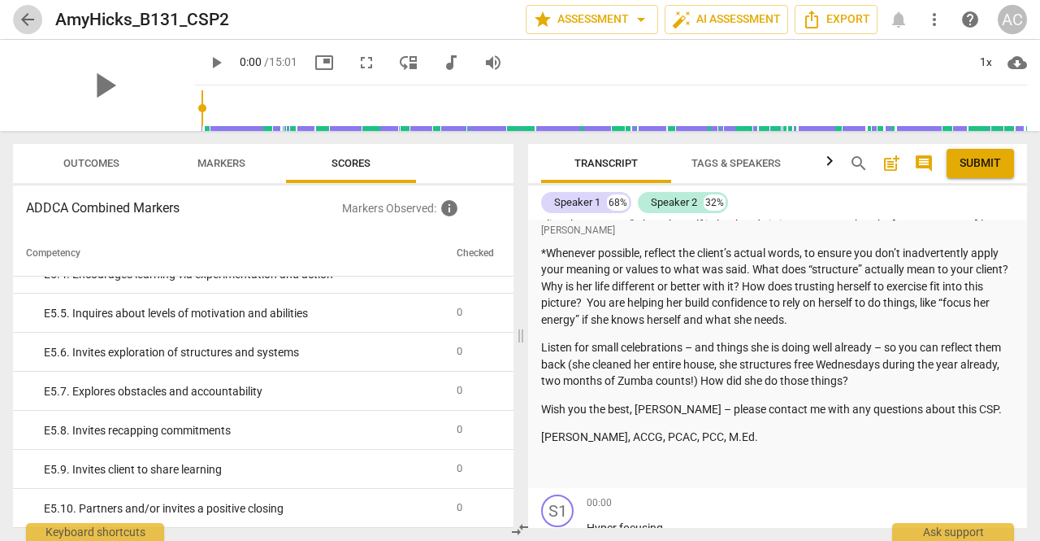
click at [29, 20] on span "arrow_back" at bounding box center [28, 20] width 20 height 20
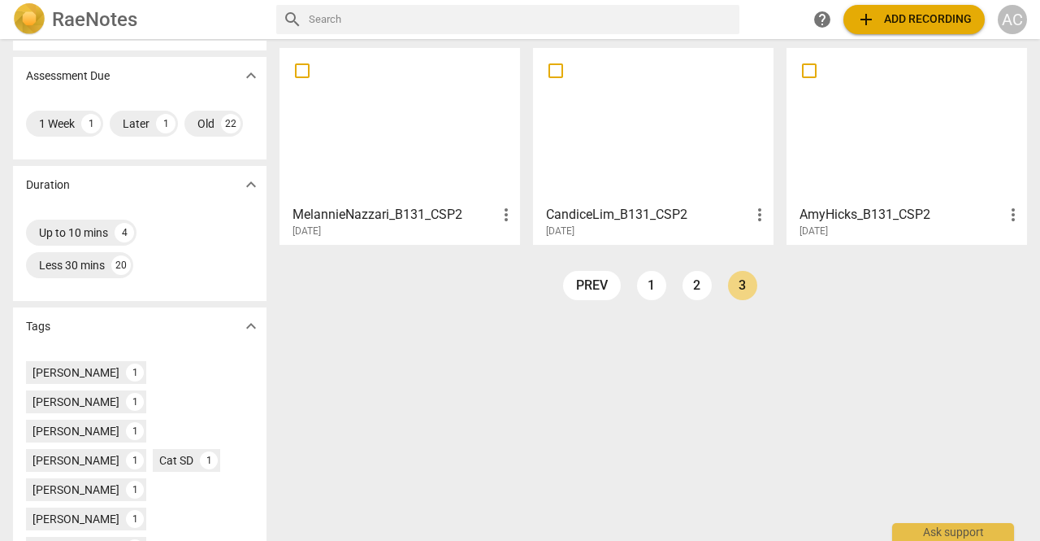
scroll to position [296, 0]
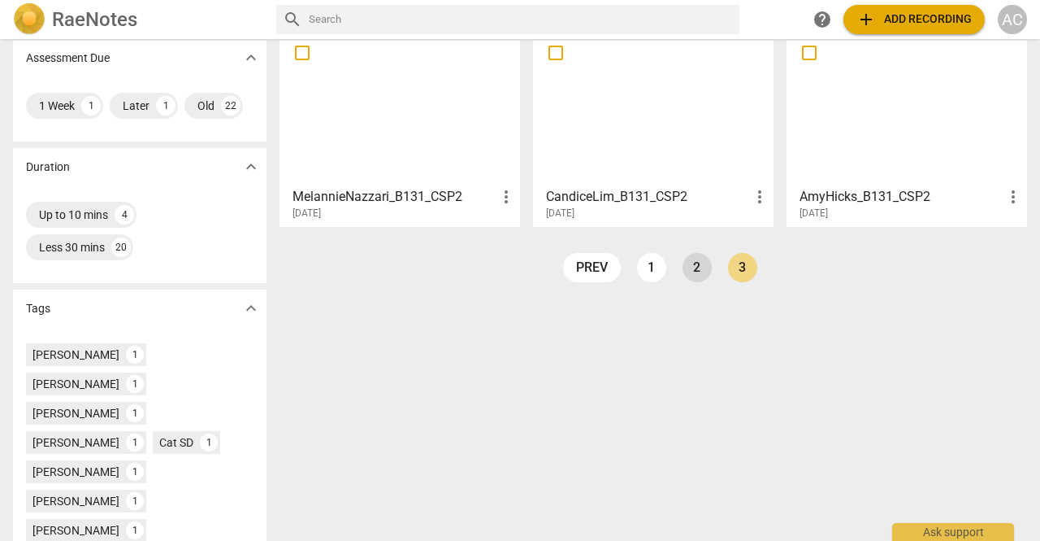
click at [688, 269] on link "2" at bounding box center [697, 267] width 29 height 29
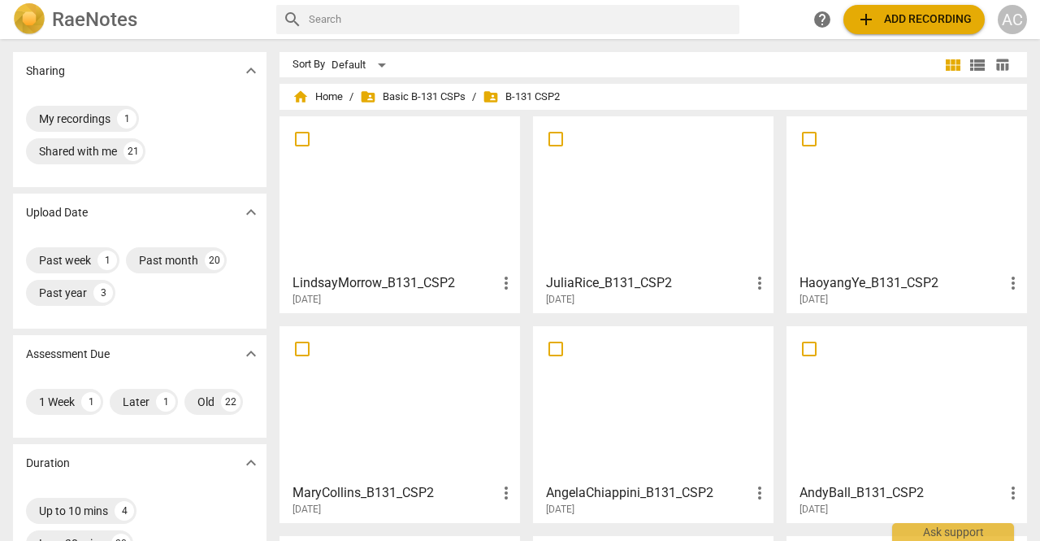
click at [649, 384] on div at bounding box center [653, 404] width 229 height 144
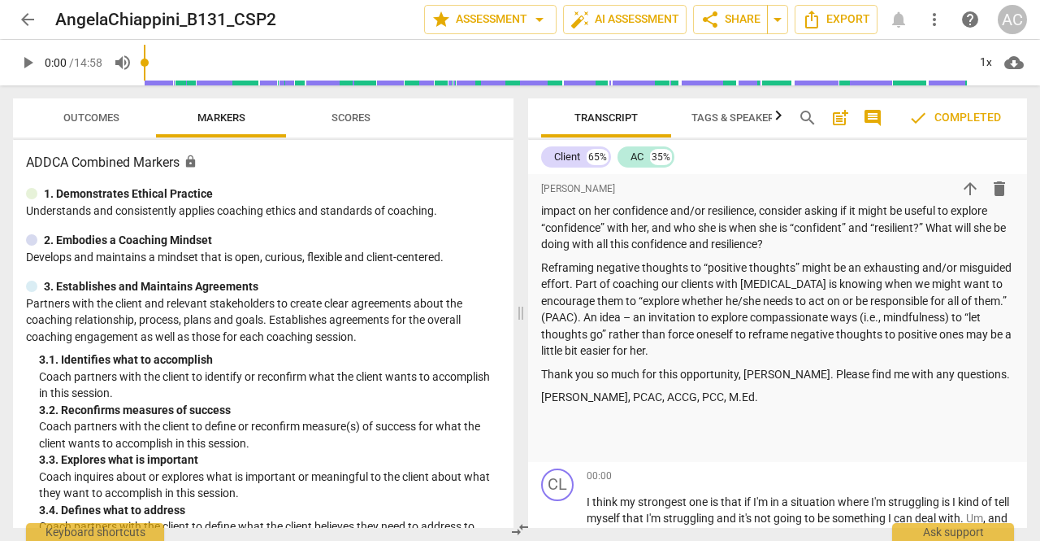
scroll to position [831, 0]
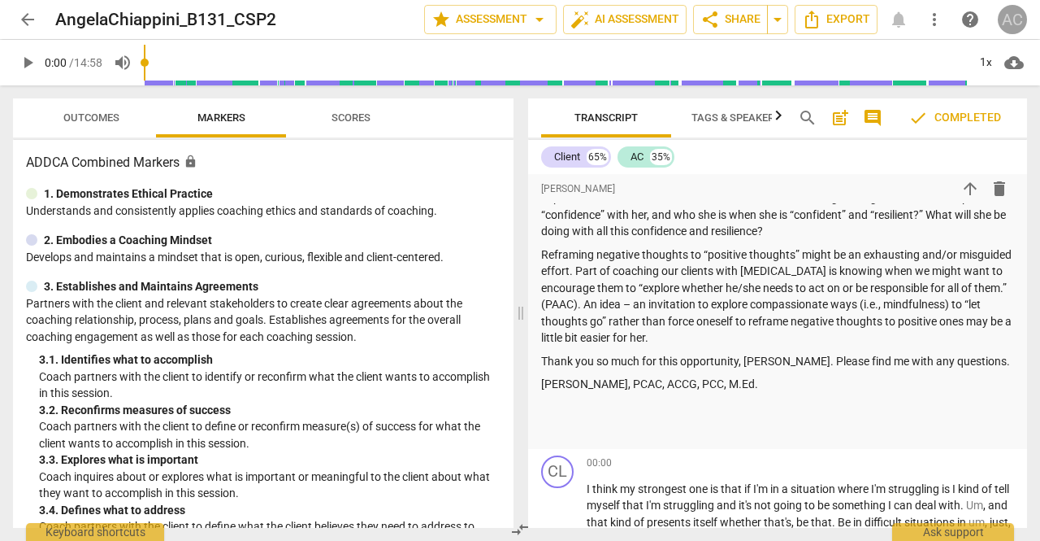
click at [1013, 27] on div "AC" at bounding box center [1012, 19] width 29 height 29
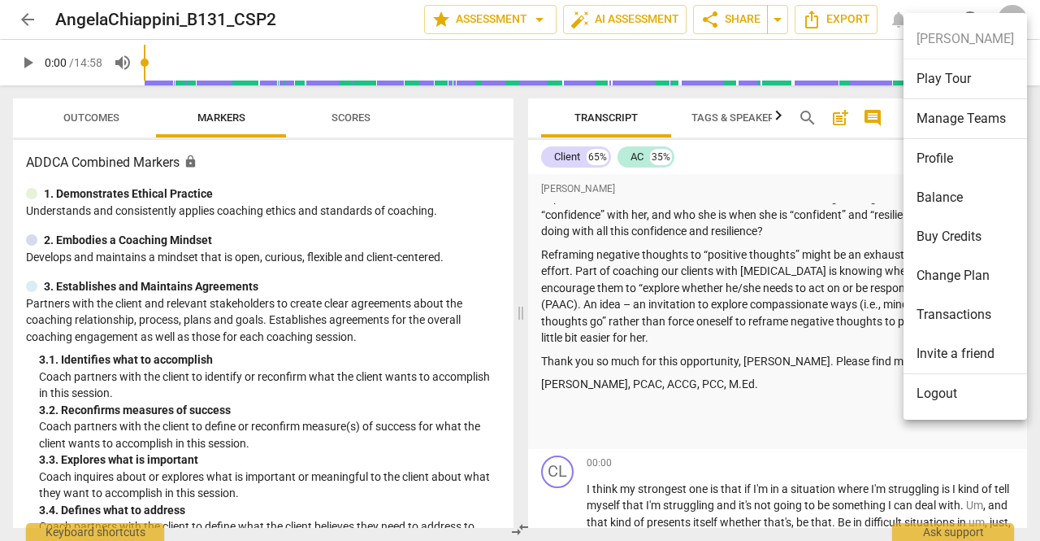
click at [946, 392] on li "Logout" at bounding box center [966, 393] width 124 height 39
